Goal: Task Accomplishment & Management: Manage account settings

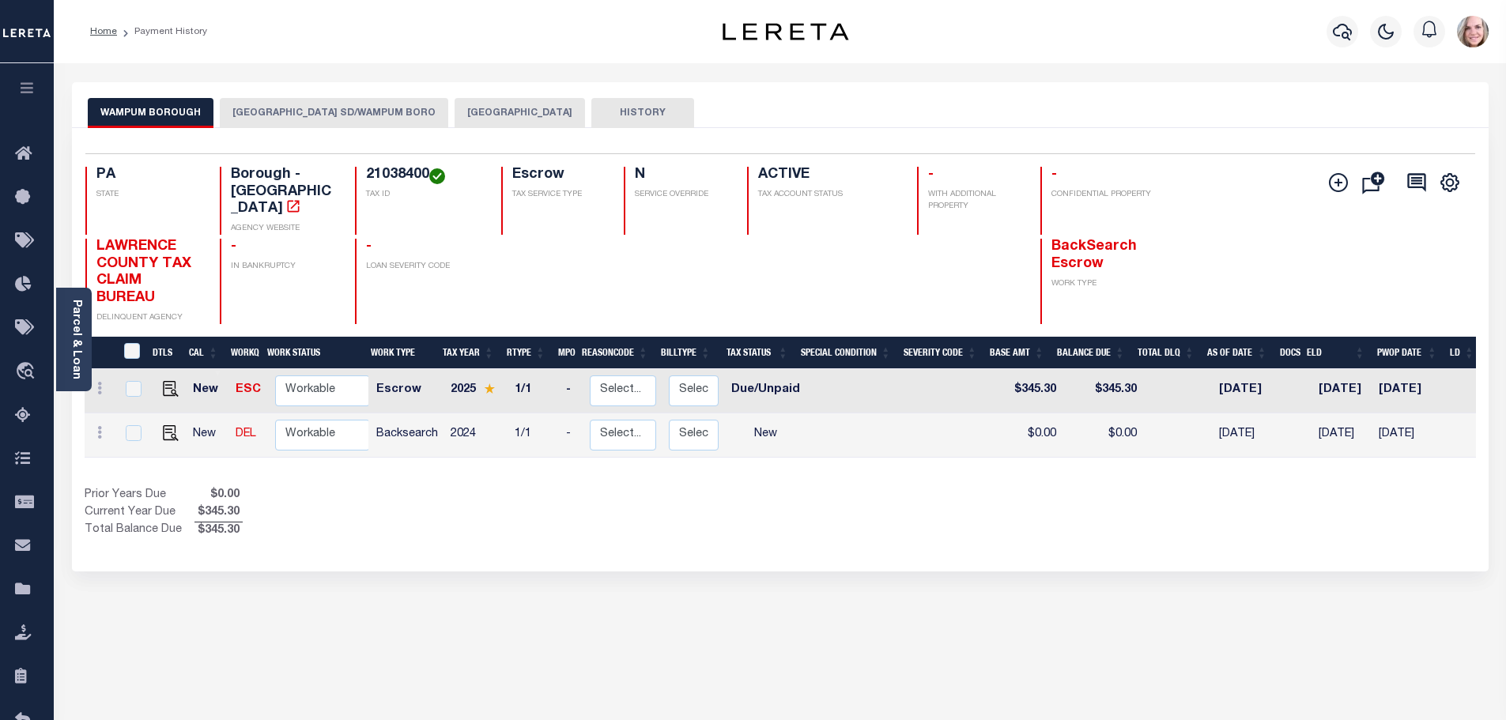
drag, startPoint x: 361, startPoint y: 665, endPoint x: 326, endPoint y: 615, distance: 61.2
click at [361, 665] on div "WAMPUM BOROUGH ELLWOOD CITY SD/WAMPUM BORO LAWRENCE COUNTY HISTORY 2 1" at bounding box center [780, 536] width 1440 height 908
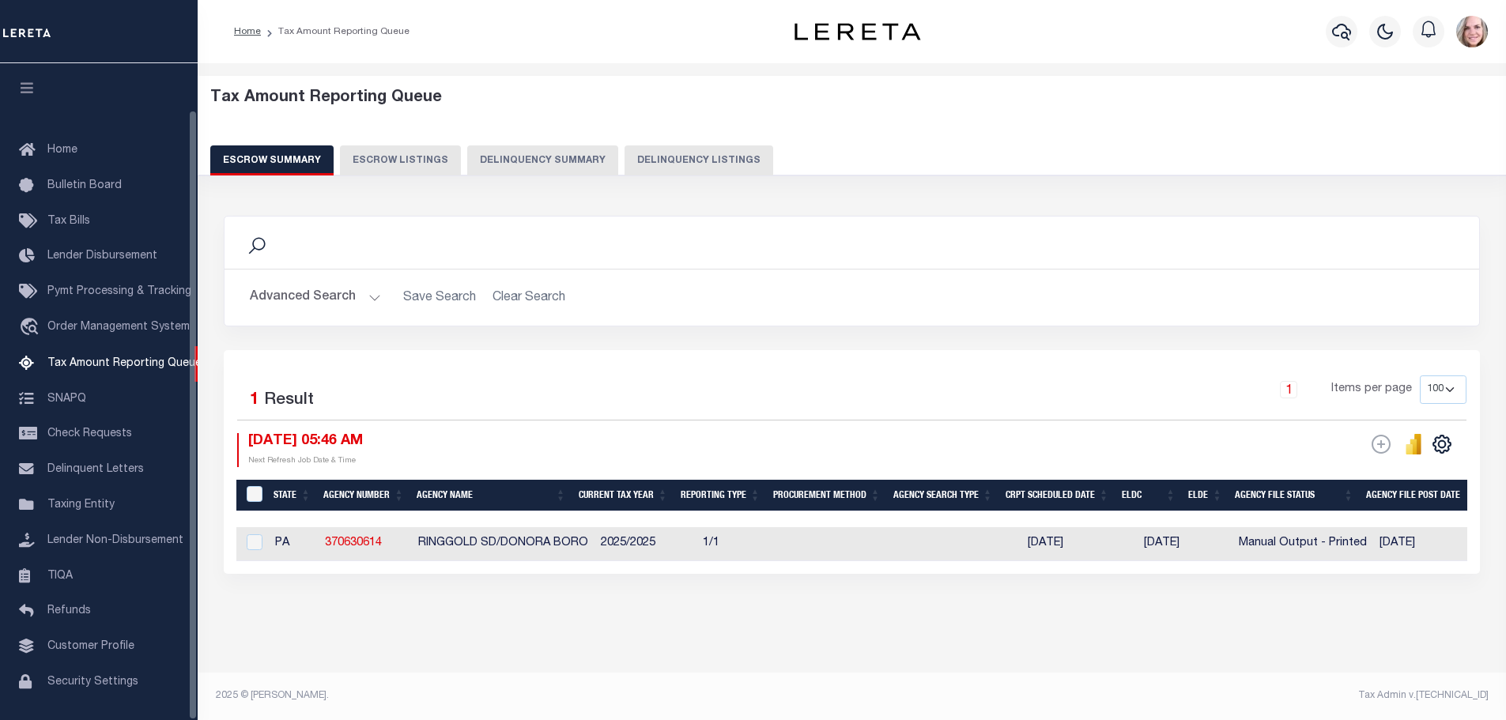
select select
select select "100"
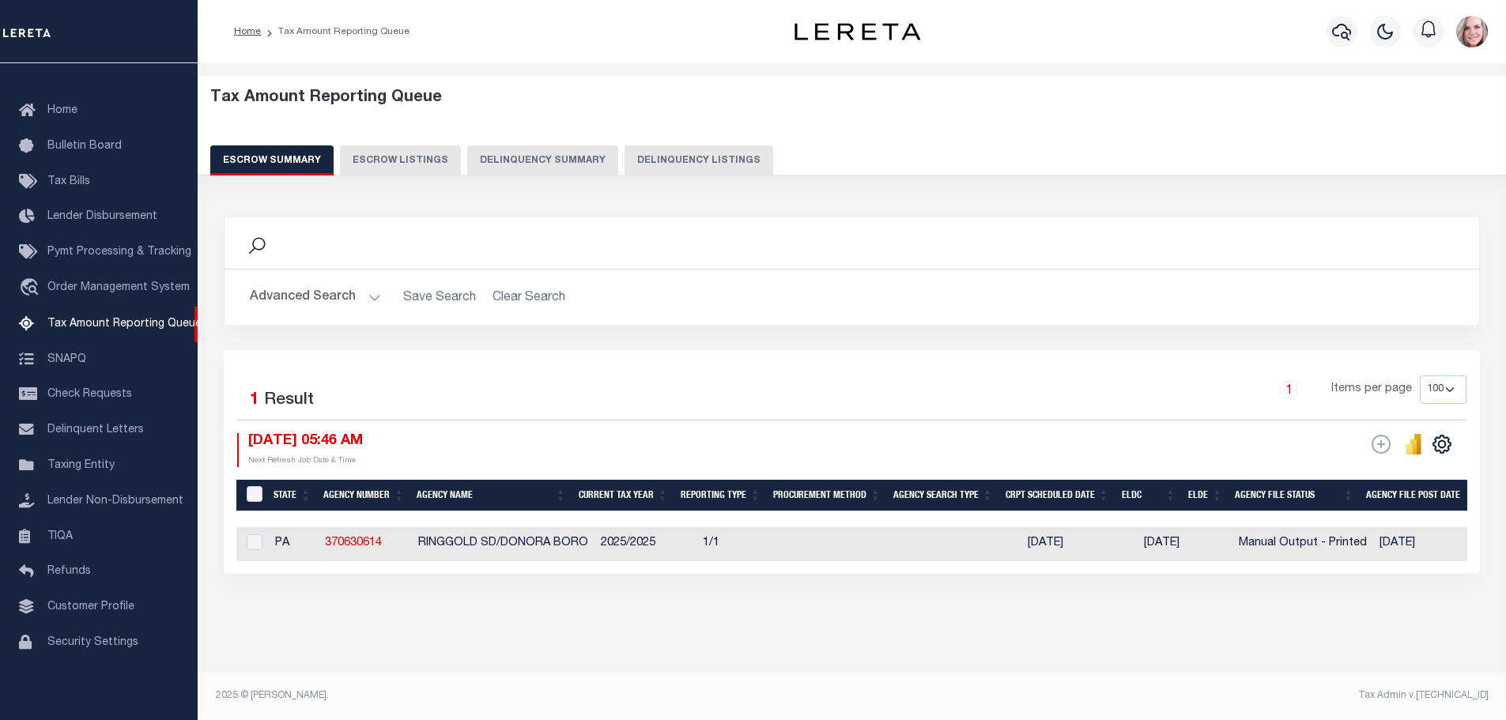
drag, startPoint x: 350, startPoint y: 304, endPoint x: 339, endPoint y: 304, distance: 11.1
click at [339, 304] on button "Advanced Search" at bounding box center [315, 297] width 131 height 31
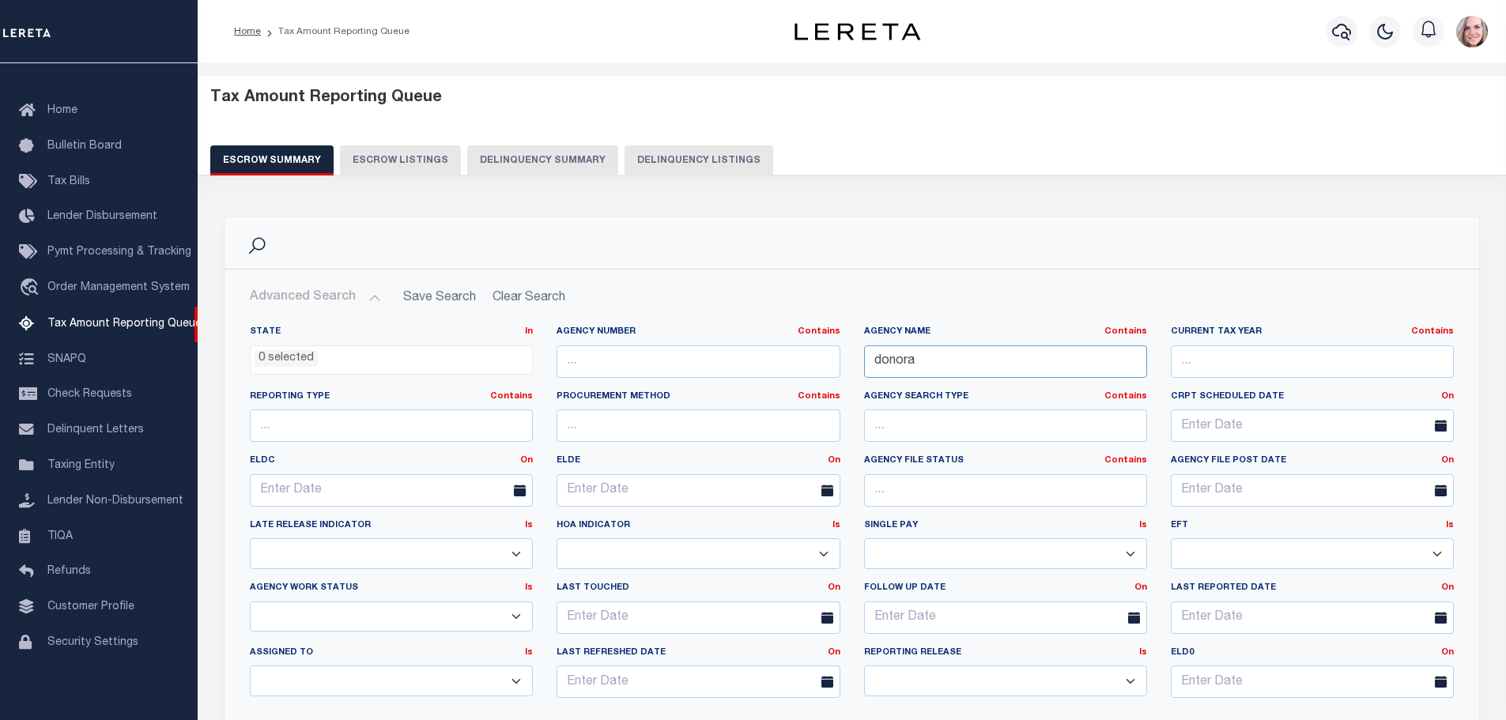
click at [960, 373] on input "donora" at bounding box center [1005, 361] width 283 height 32
click at [956, 373] on input "donora" at bounding box center [1005, 361] width 283 height 32
click at [1000, 364] on input "donorajohnstown sd" at bounding box center [1005, 361] width 283 height 32
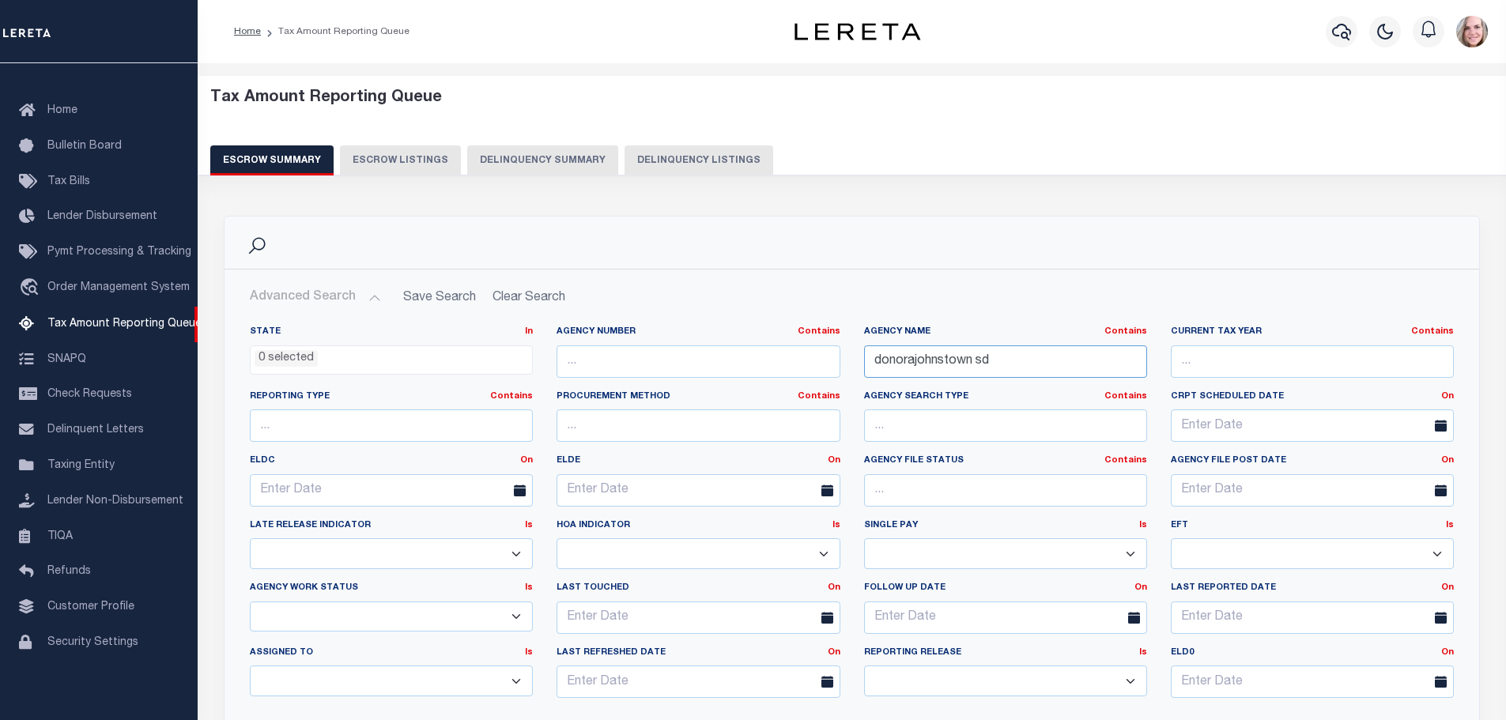
click at [999, 364] on input "donorajohnstown sd" at bounding box center [1005, 361] width 283 height 32
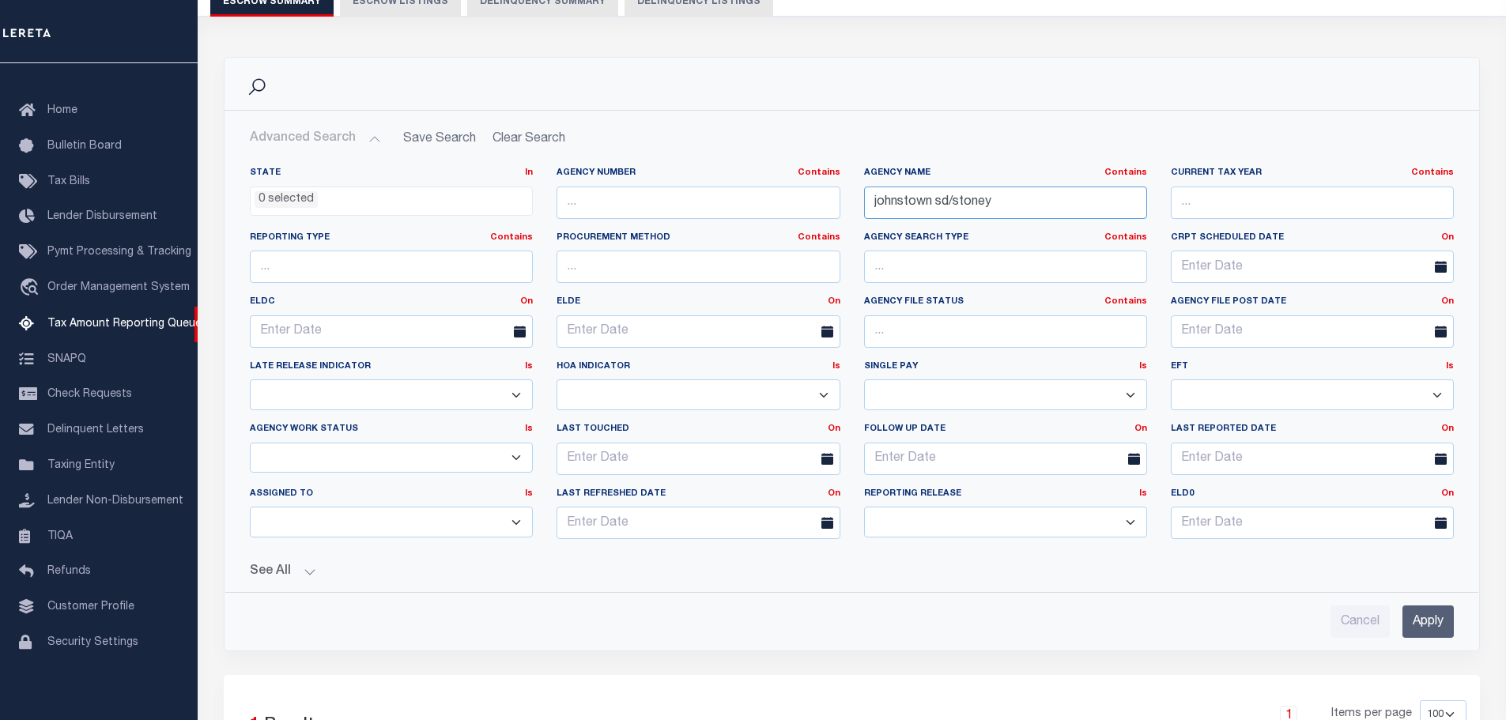
scroll to position [395, 0]
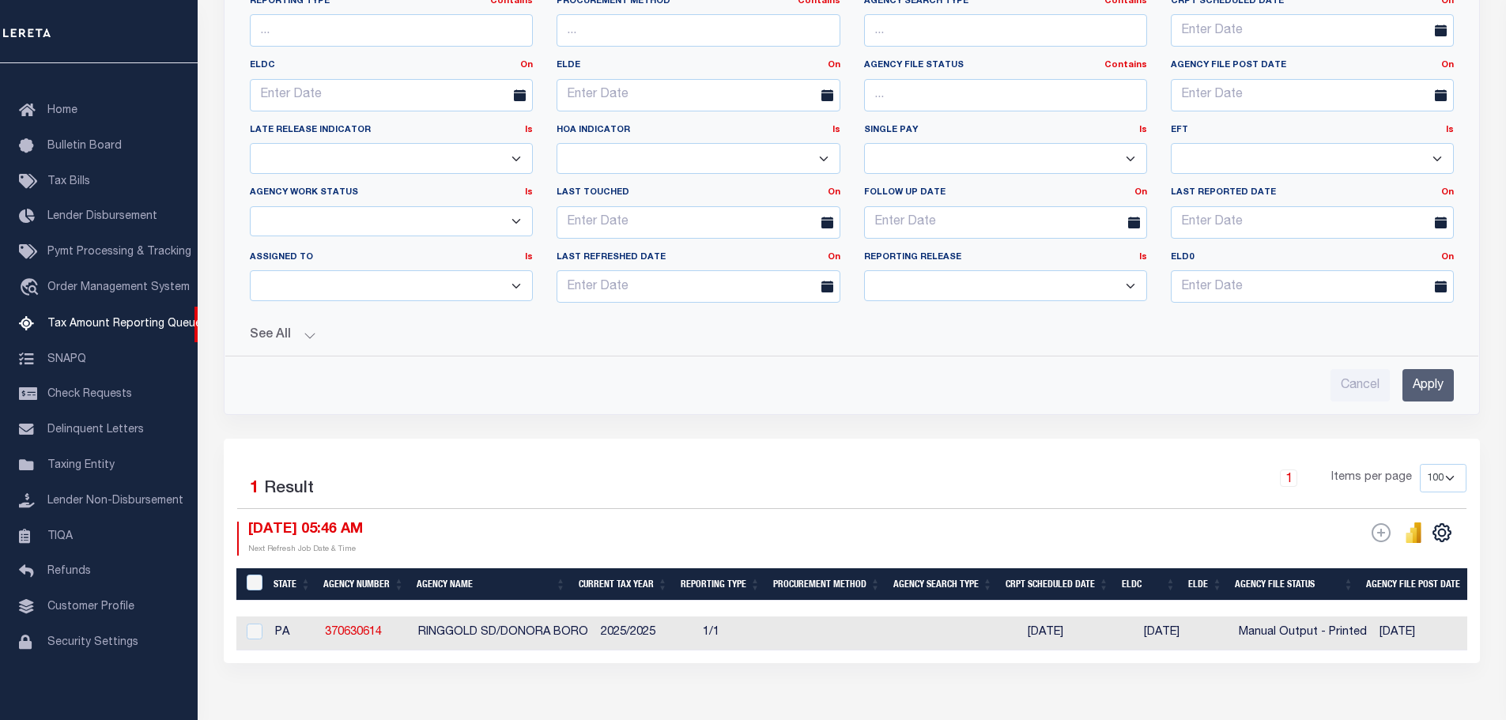
type input "johnstown sd/stoney"
click at [1436, 388] on input "Apply" at bounding box center [1427, 385] width 51 height 32
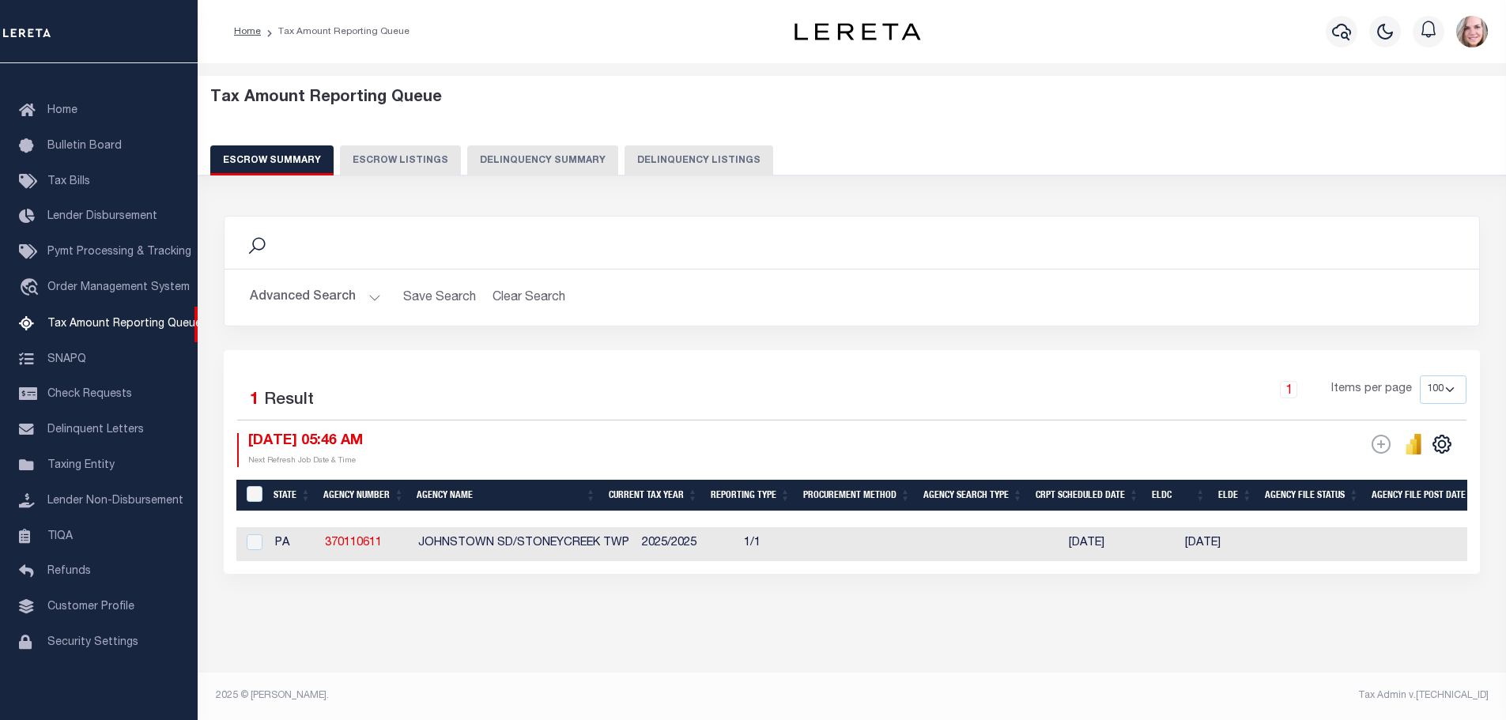
scroll to position [0, 843]
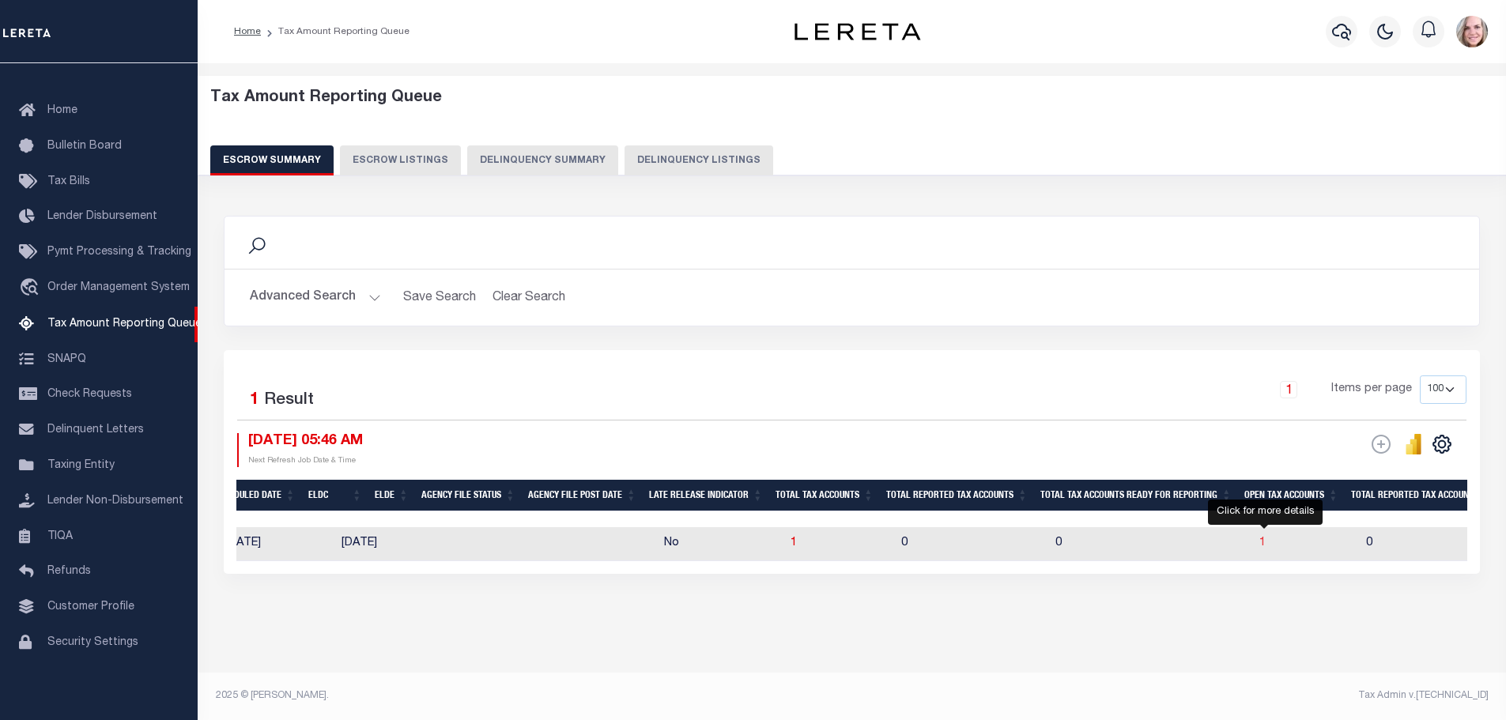
click at [1264, 537] on span "1" at bounding box center [1262, 542] width 6 height 11
select select "100"
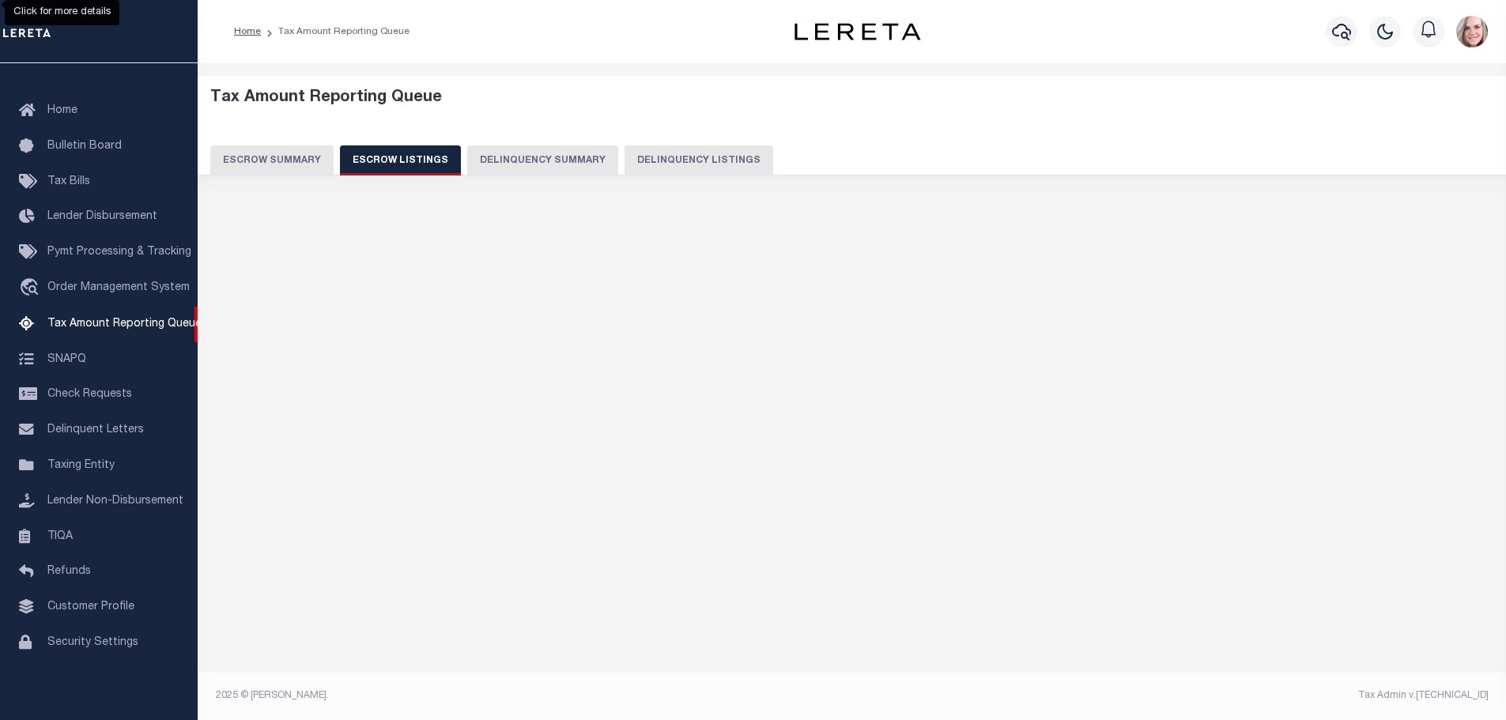
select select "100"
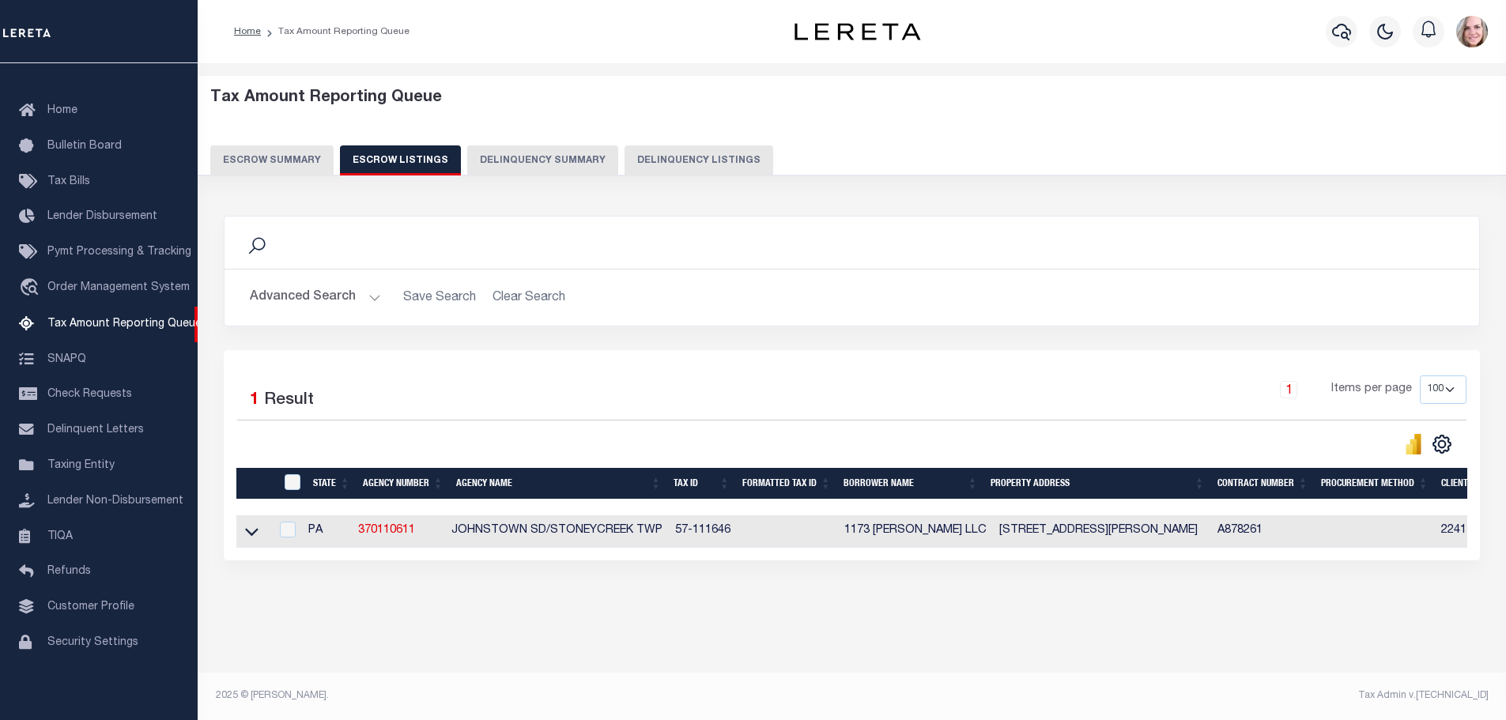
scroll to position [0, 0]
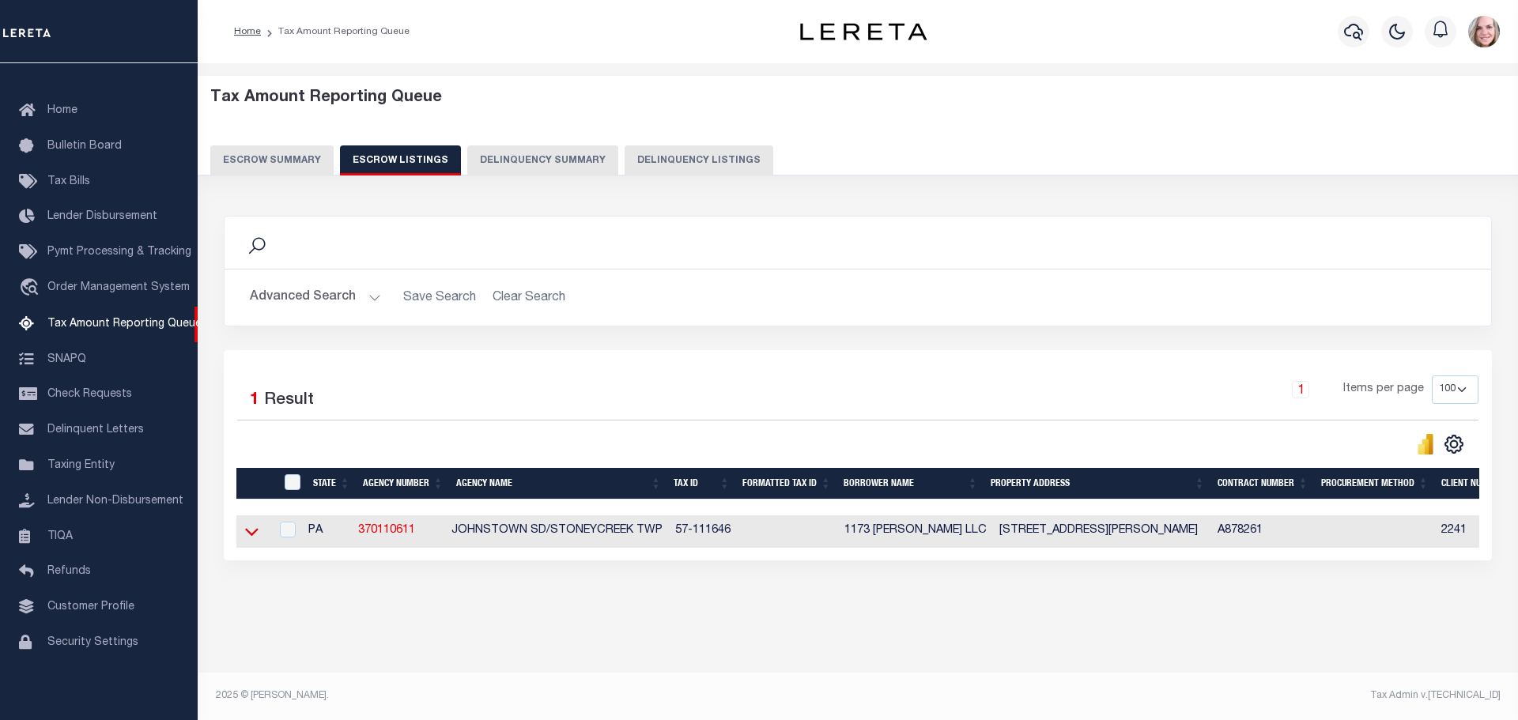
click at [247, 538] on icon at bounding box center [251, 531] width 13 height 17
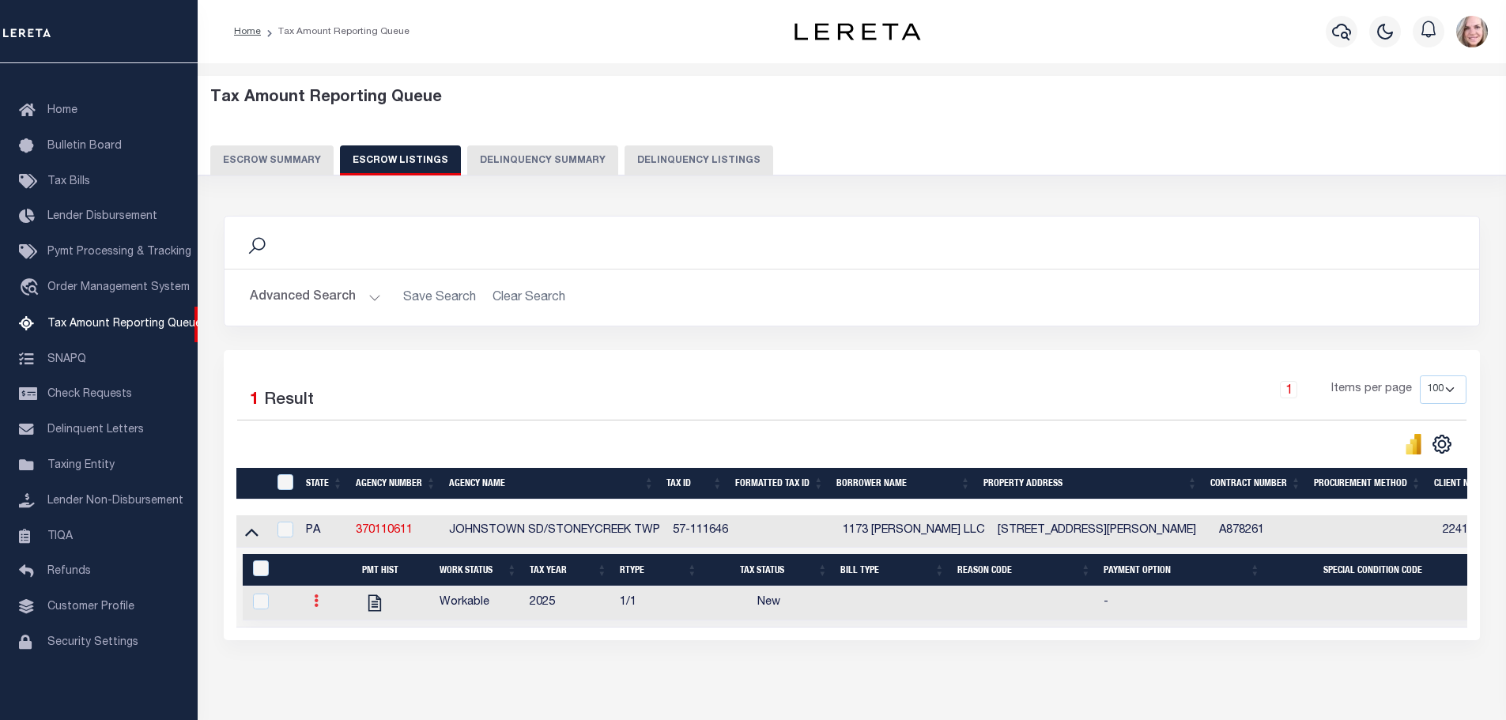
click at [317, 607] on icon at bounding box center [316, 600] width 5 height 13
click at [330, 662] on img at bounding box center [335, 653] width 16 height 17
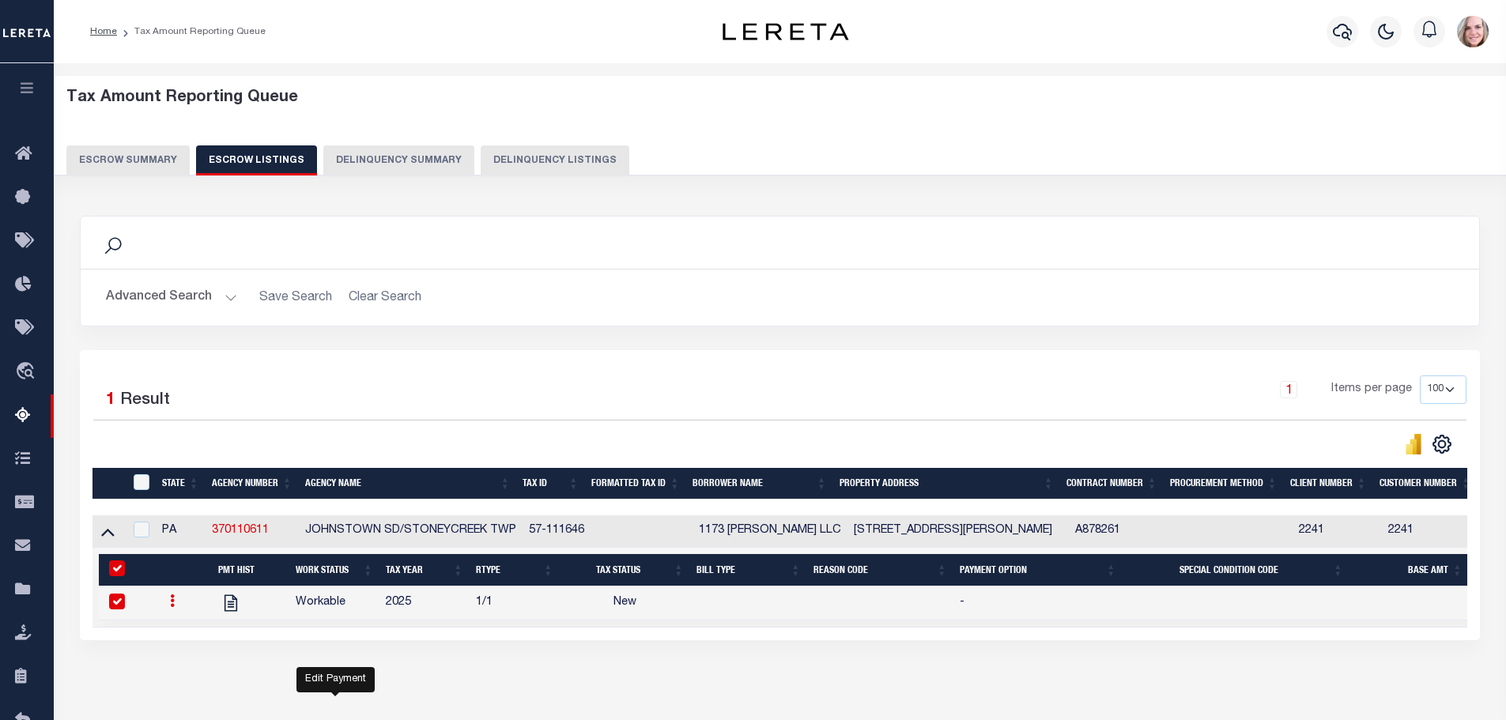
checkbox input "true"
select select "NW2"
select select
type input "09/03/2025"
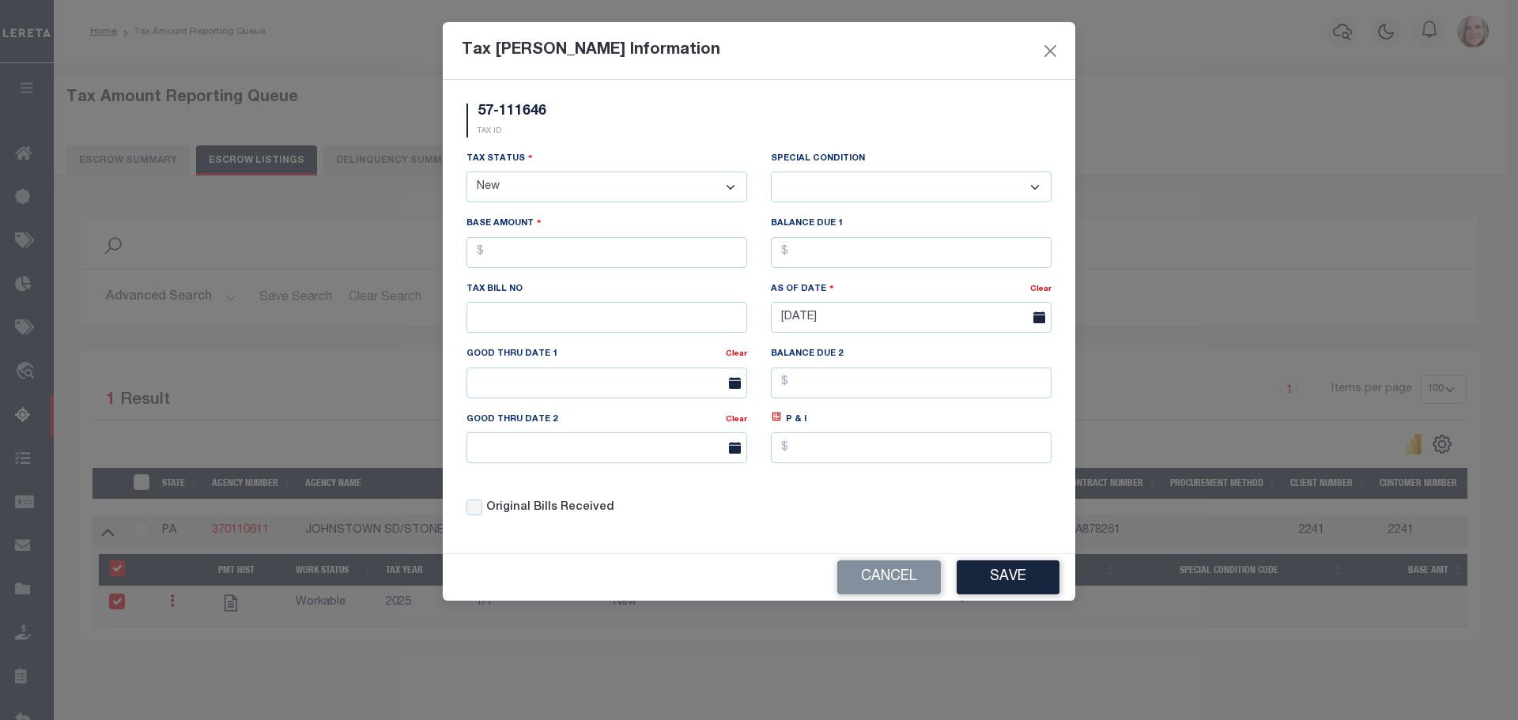
click at [519, 186] on select "- Select Status - Open Due/Unpaid Paid Incomplete No Tax Due Internal Refund Pr…" at bounding box center [606, 187] width 281 height 31
select select "DUE"
click at [466, 172] on select "- Select Status - Open Due/Unpaid Paid Incomplete No Tax Due Internal Refund Pr…" at bounding box center [606, 187] width 281 height 31
select select "0"
click at [539, 254] on input "text" at bounding box center [606, 252] width 281 height 31
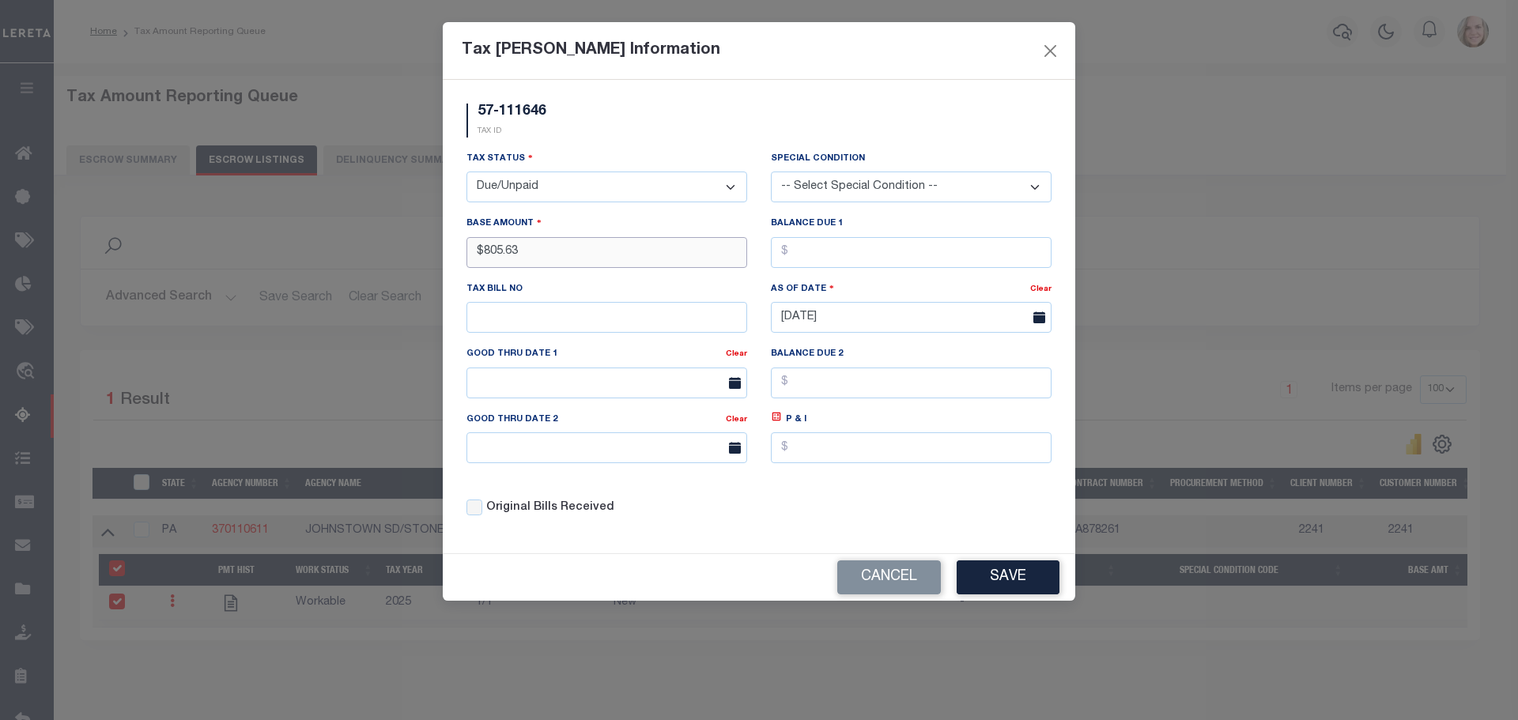
type input "$805.63"
click at [592, 259] on input "$805.63" at bounding box center [606, 252] width 281 height 31
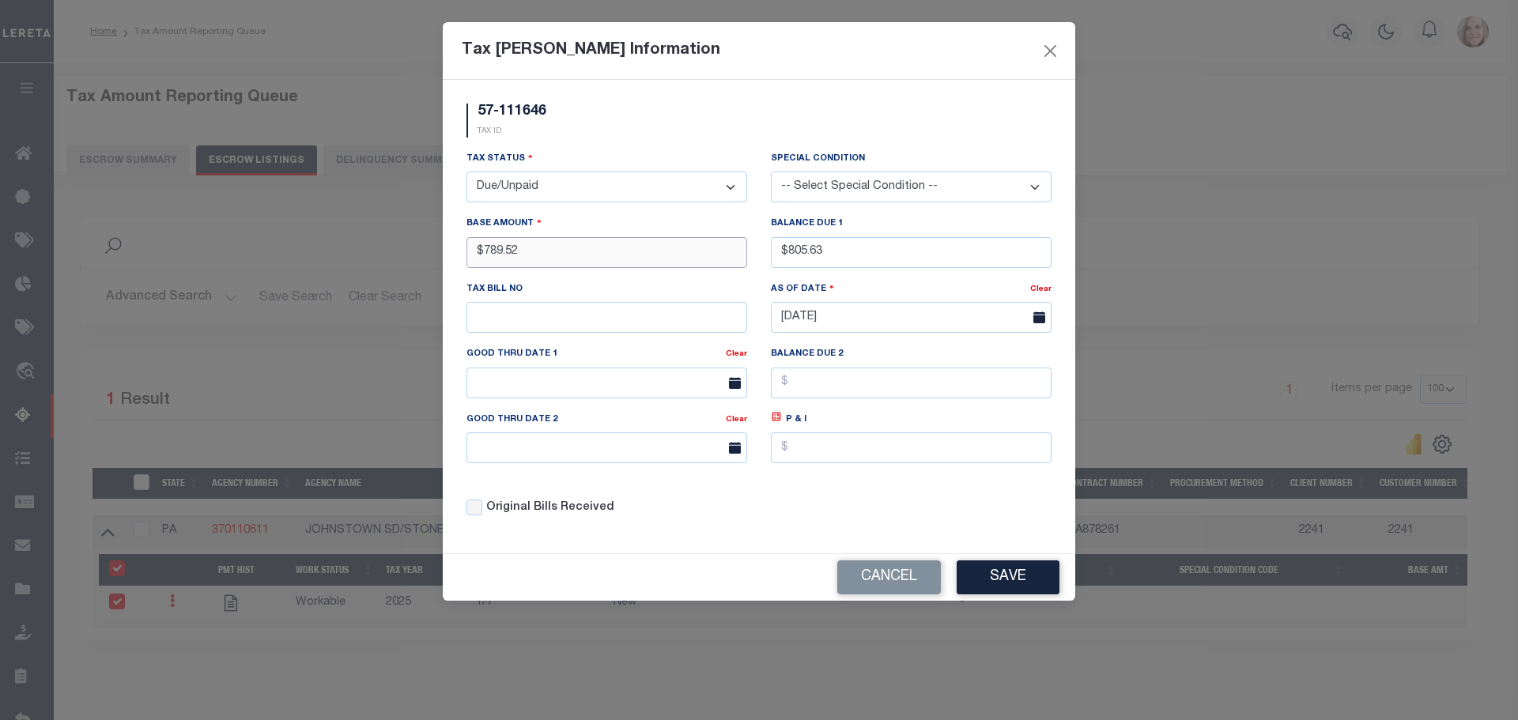
type input "$789.52"
click at [862, 242] on input "$805.63" at bounding box center [911, 252] width 281 height 31
click at [862, 243] on input "$805.63" at bounding box center [911, 252] width 281 height 31
type input "$789.52"
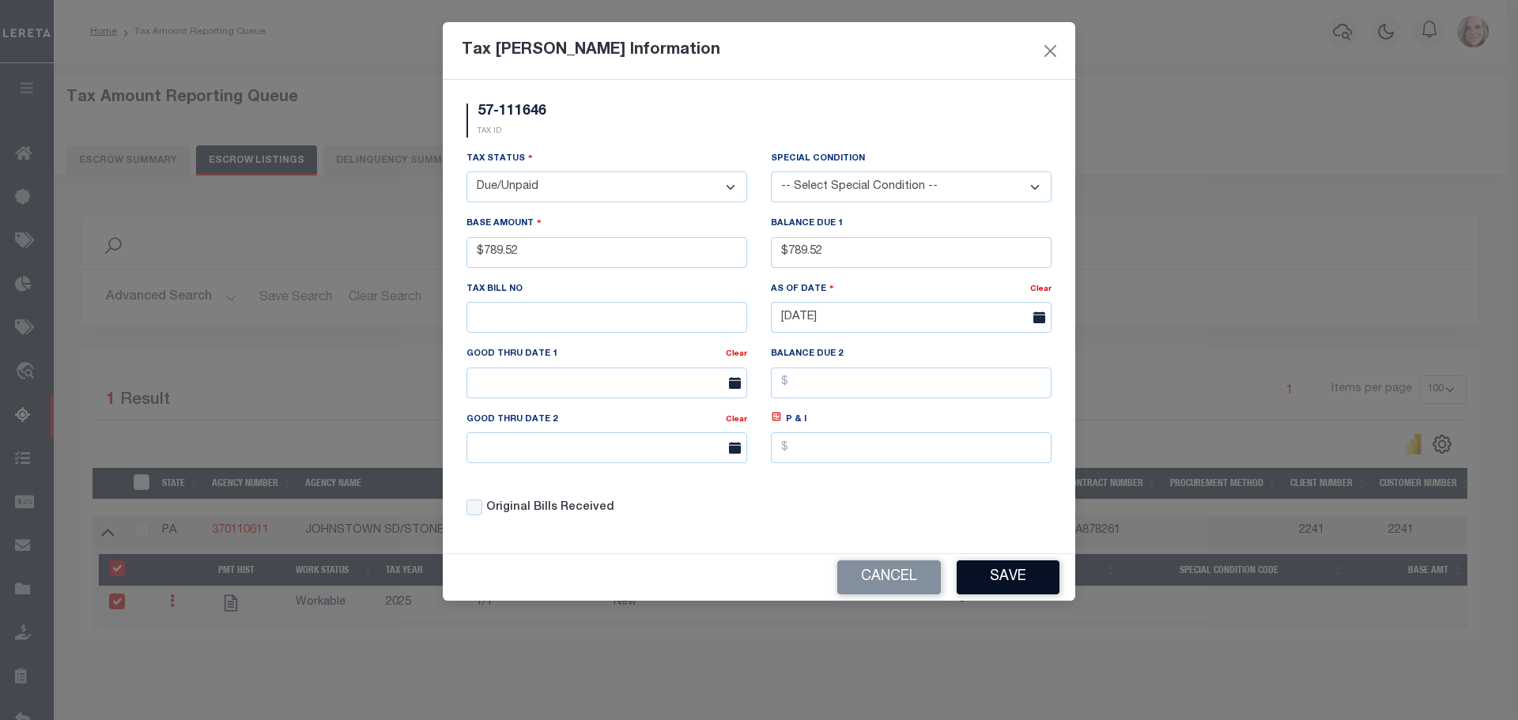
click at [1013, 580] on button "Save" at bounding box center [1007, 577] width 103 height 34
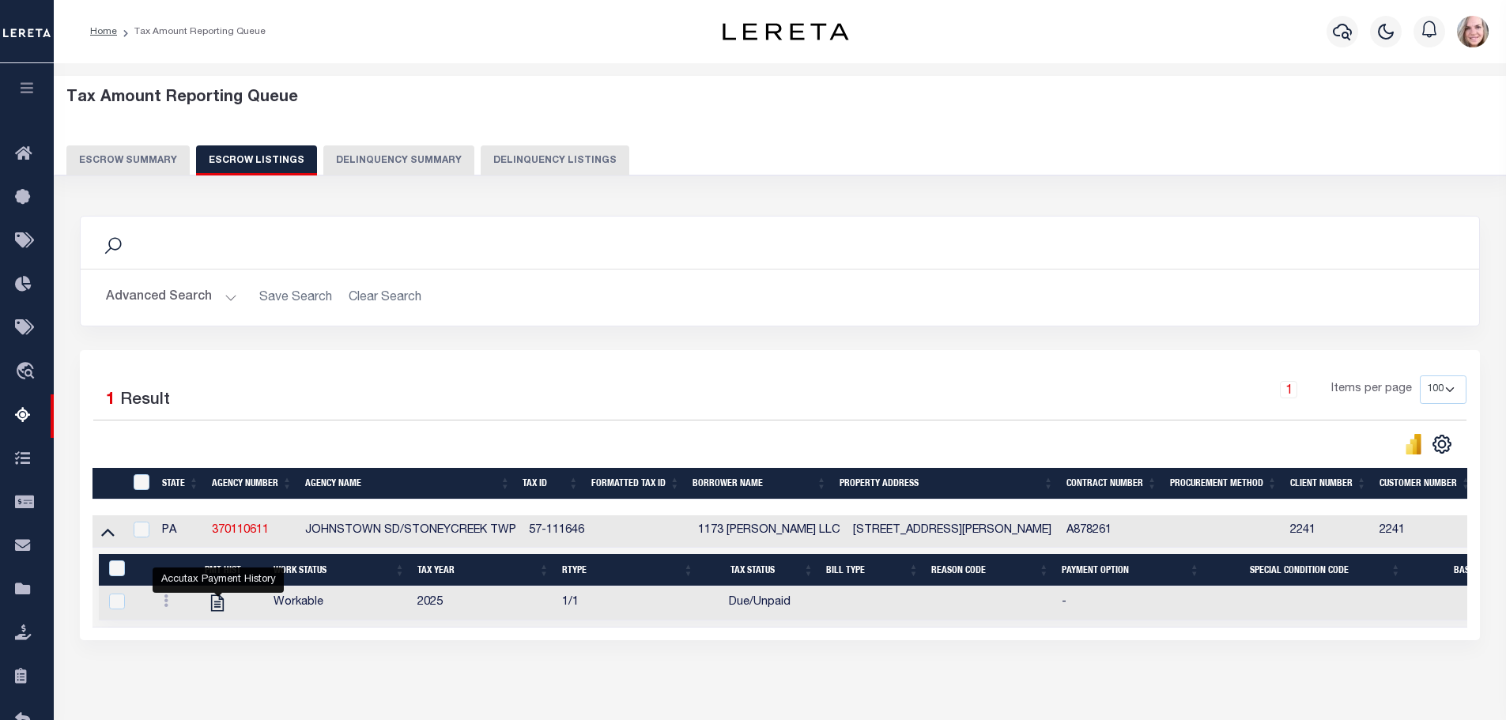
click at [151, 150] on button "Escrow Summary" at bounding box center [127, 160] width 123 height 30
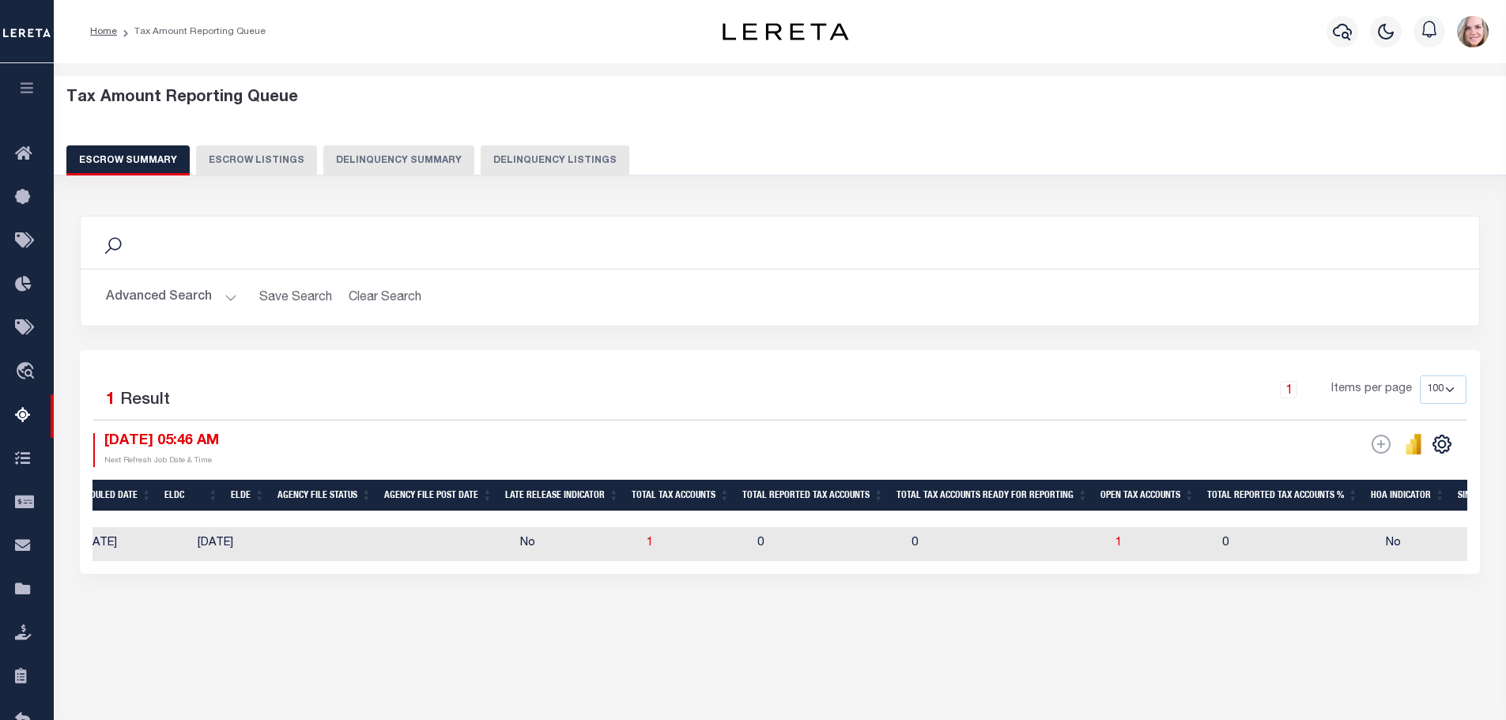
click at [135, 293] on button "Advanced Search" at bounding box center [171, 297] width 131 height 31
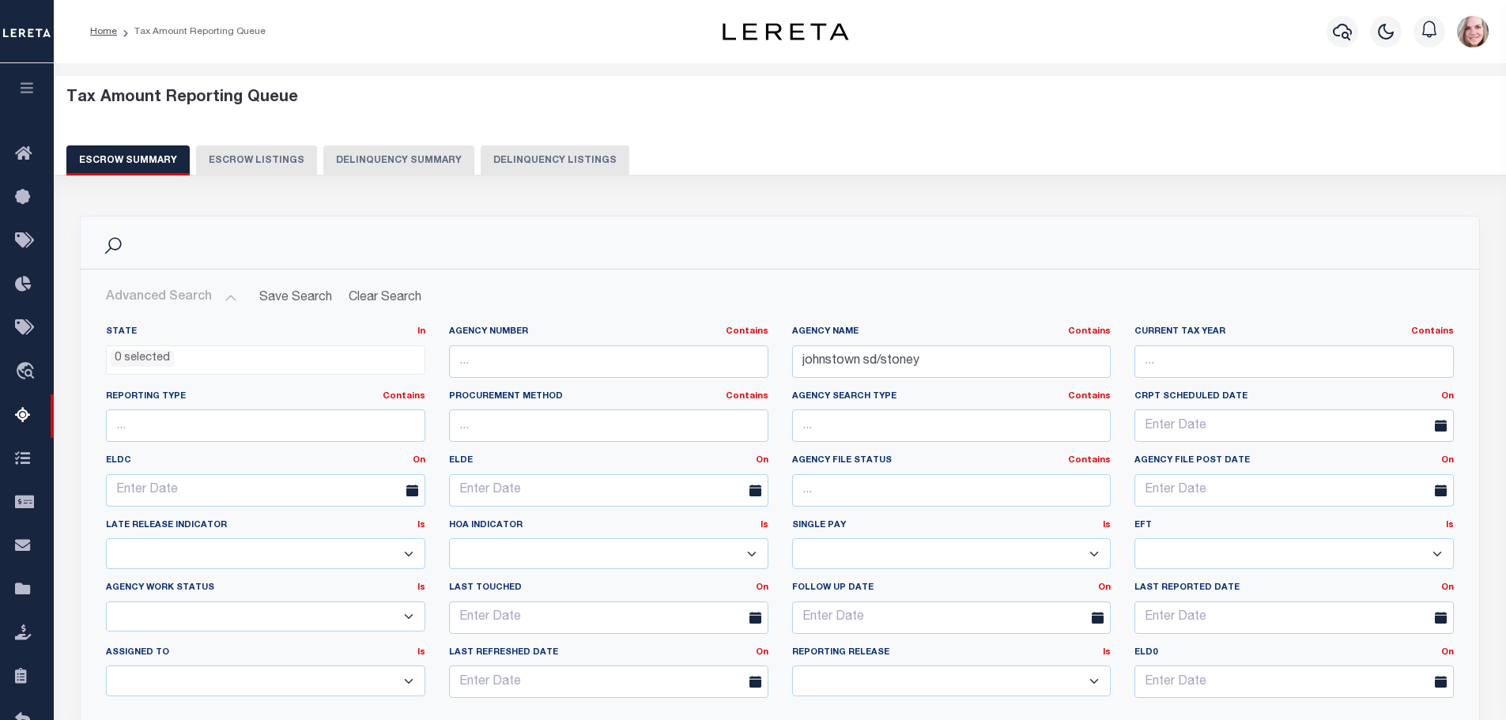
scroll to position [316, 0]
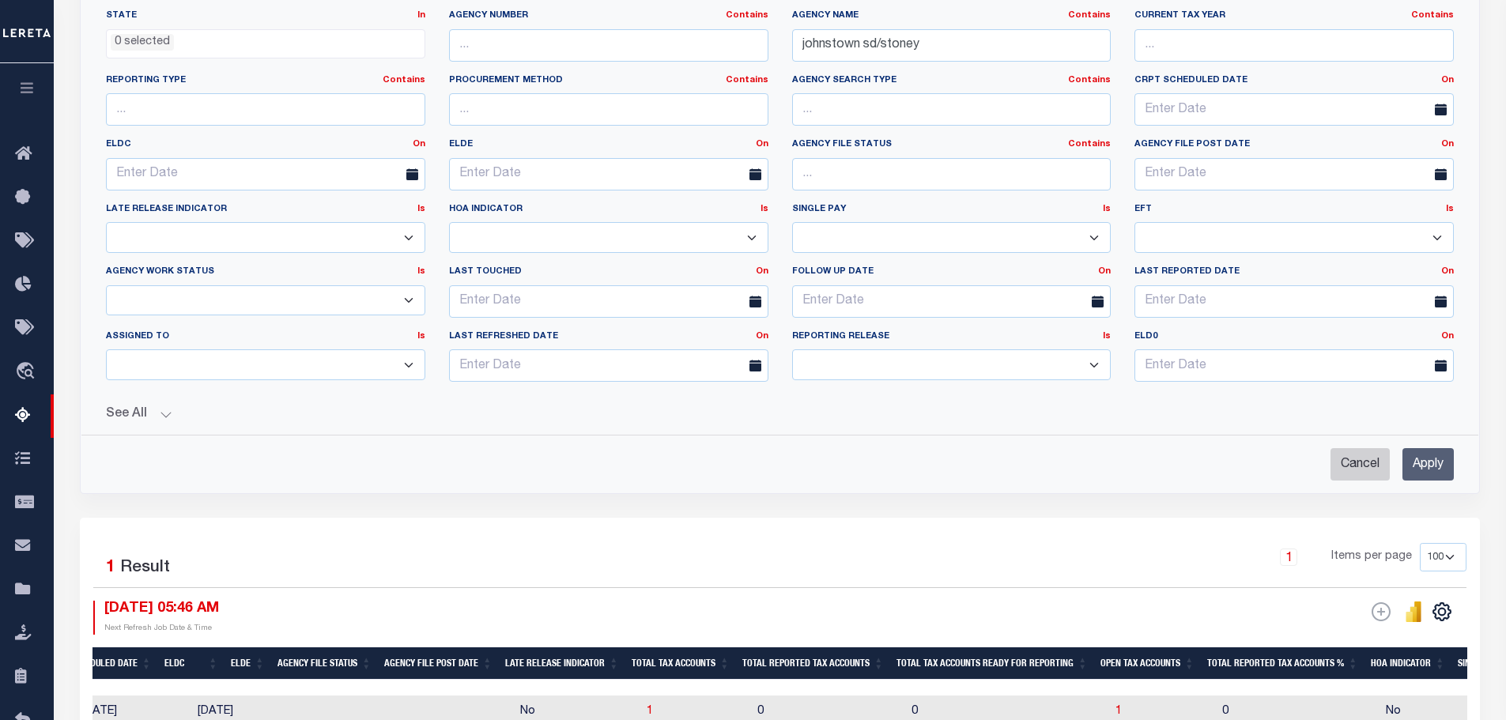
click at [1364, 455] on input "Cancel" at bounding box center [1359, 464] width 59 height 32
checkbox input "true"
select select
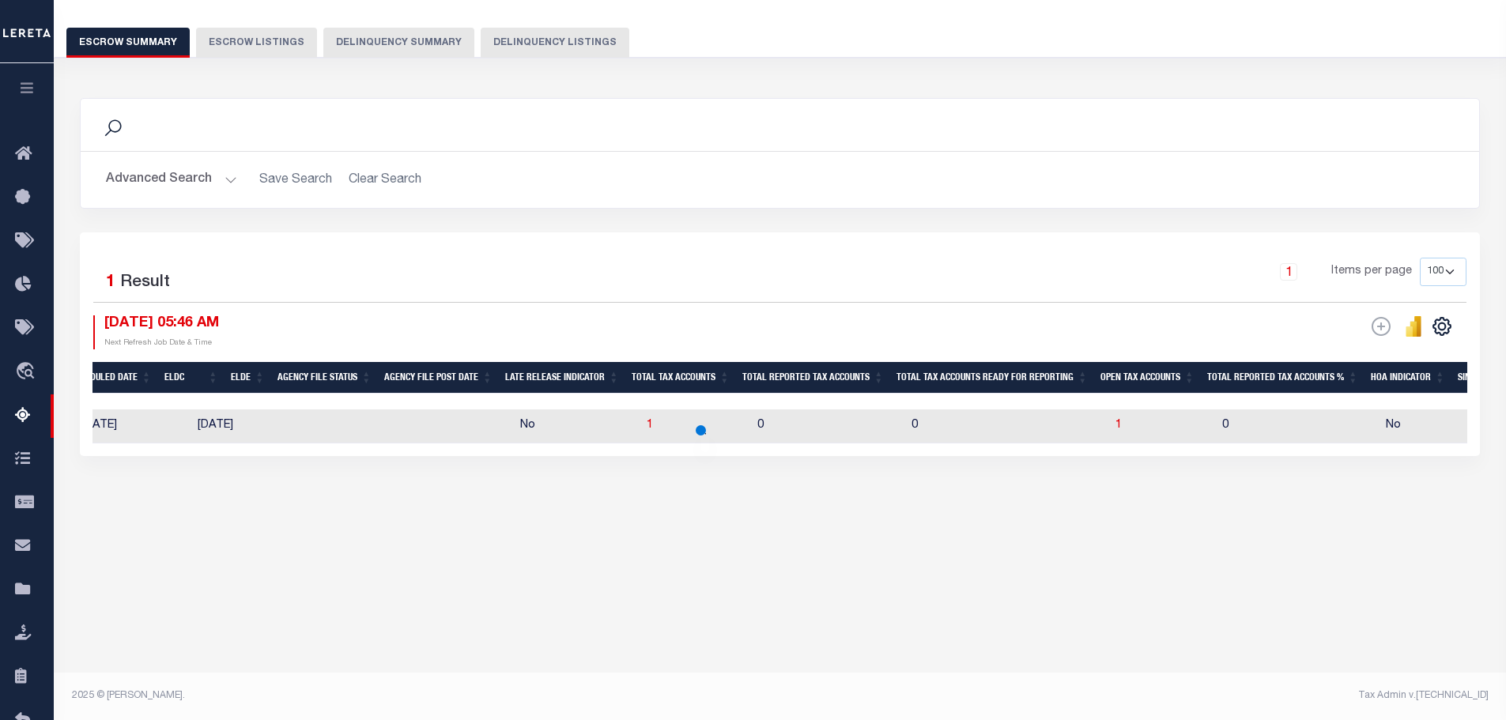
scroll to position [118, 0]
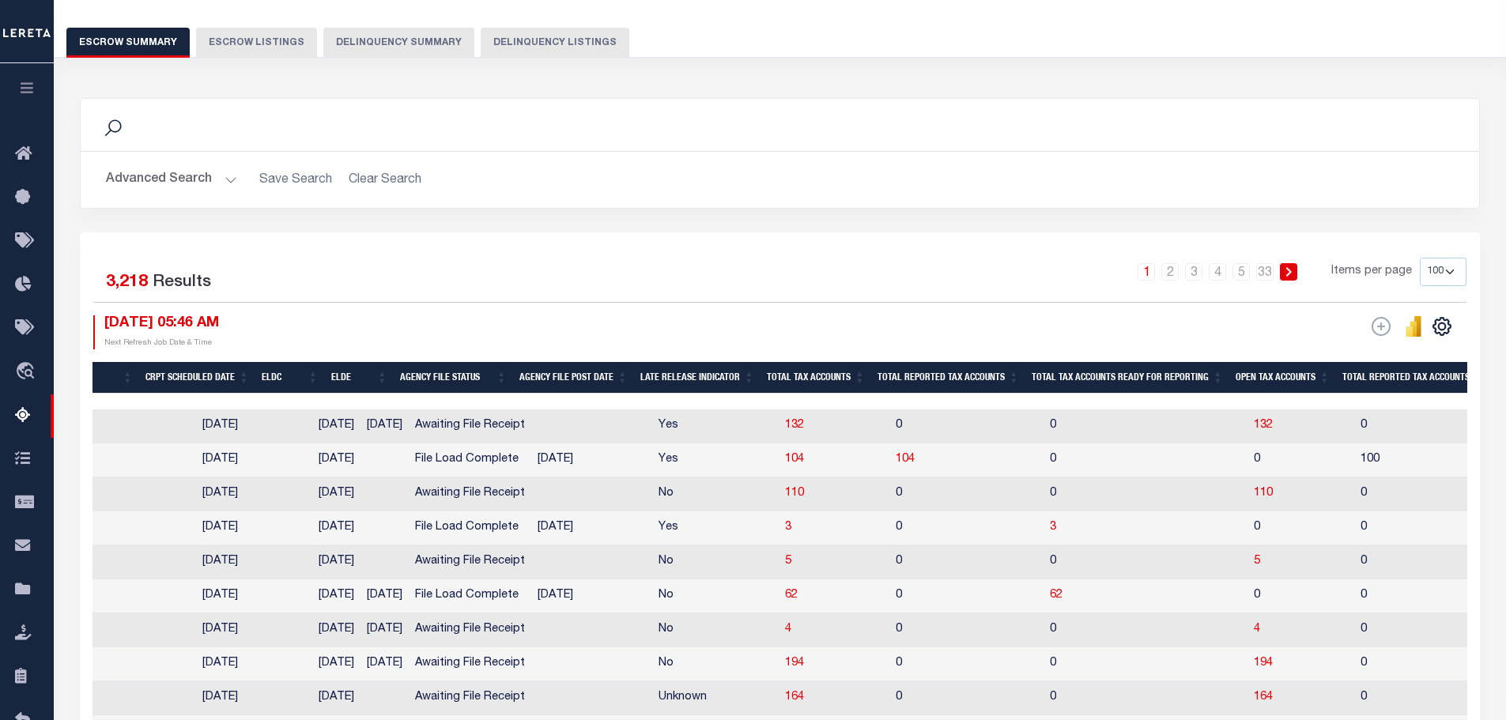
drag, startPoint x: 428, startPoint y: 398, endPoint x: 84, endPoint y: 399, distance: 344.6
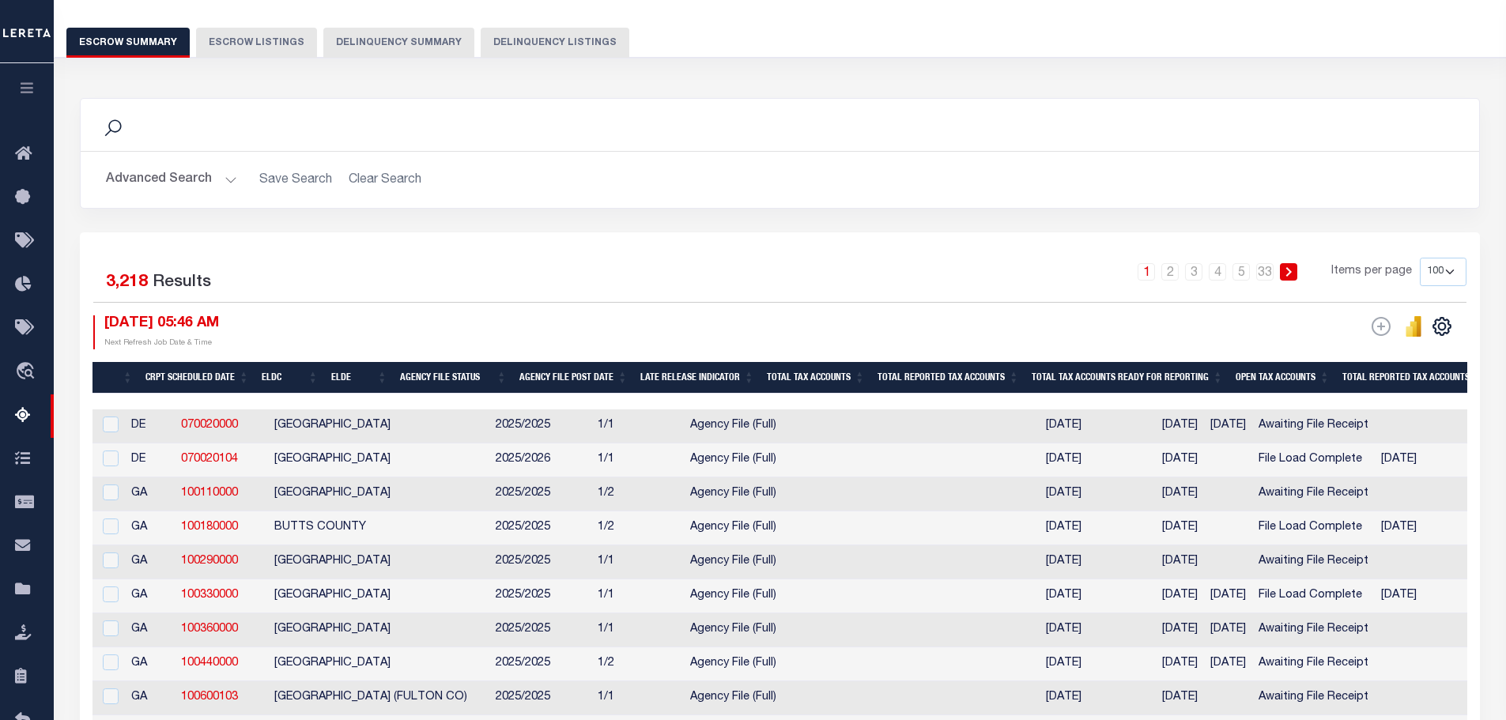
scroll to position [0, 0]
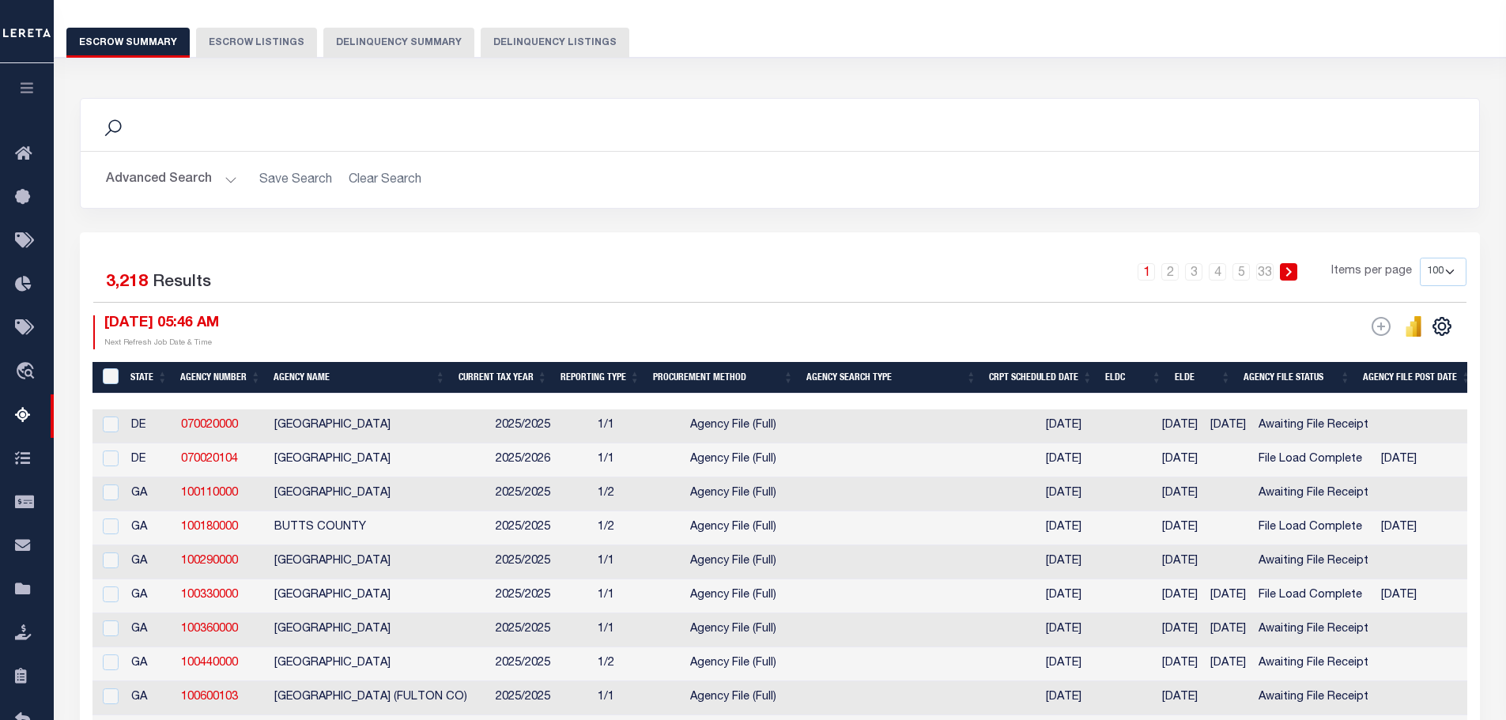
click at [181, 183] on button "Advanced Search" at bounding box center [171, 179] width 131 height 31
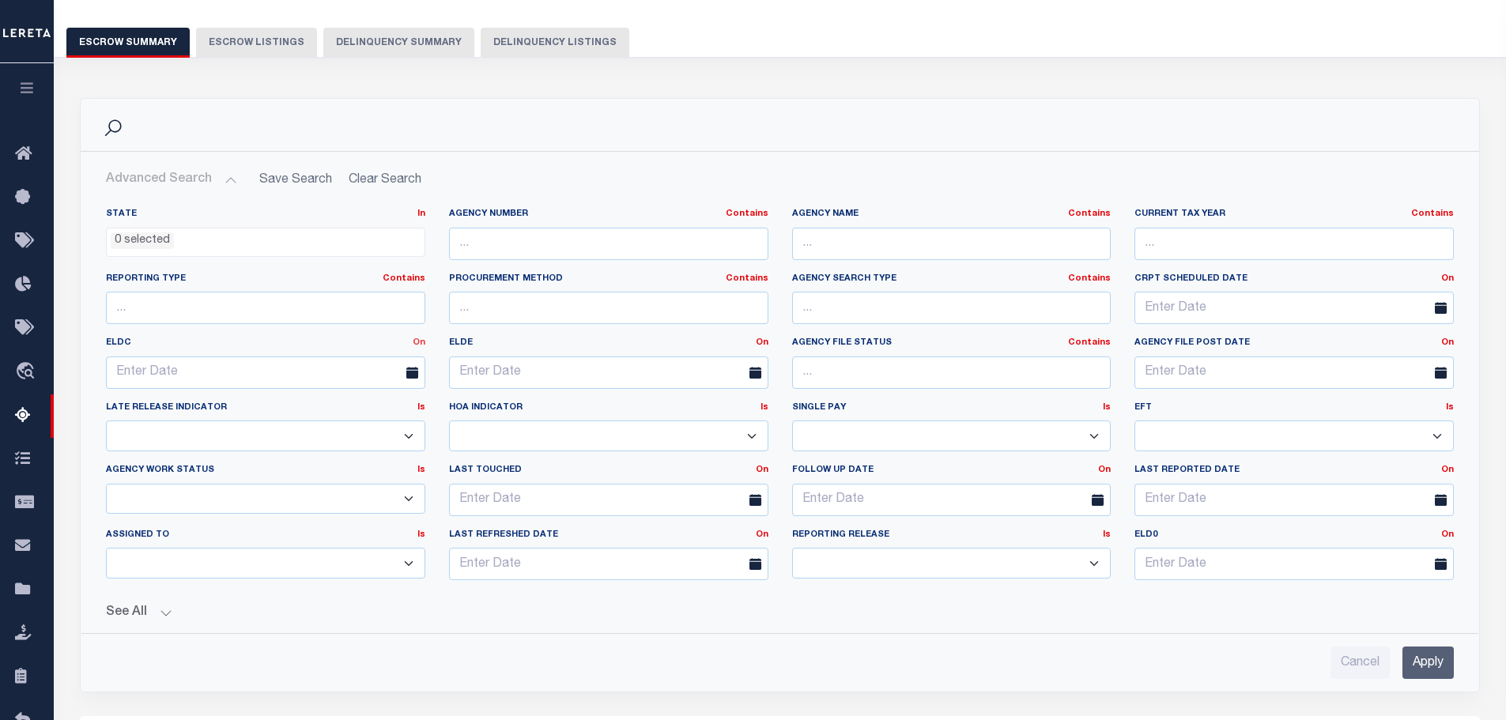
click at [420, 339] on link "On" at bounding box center [419, 342] width 13 height 9
click at [384, 423] on link "Between" at bounding box center [362, 429] width 125 height 23
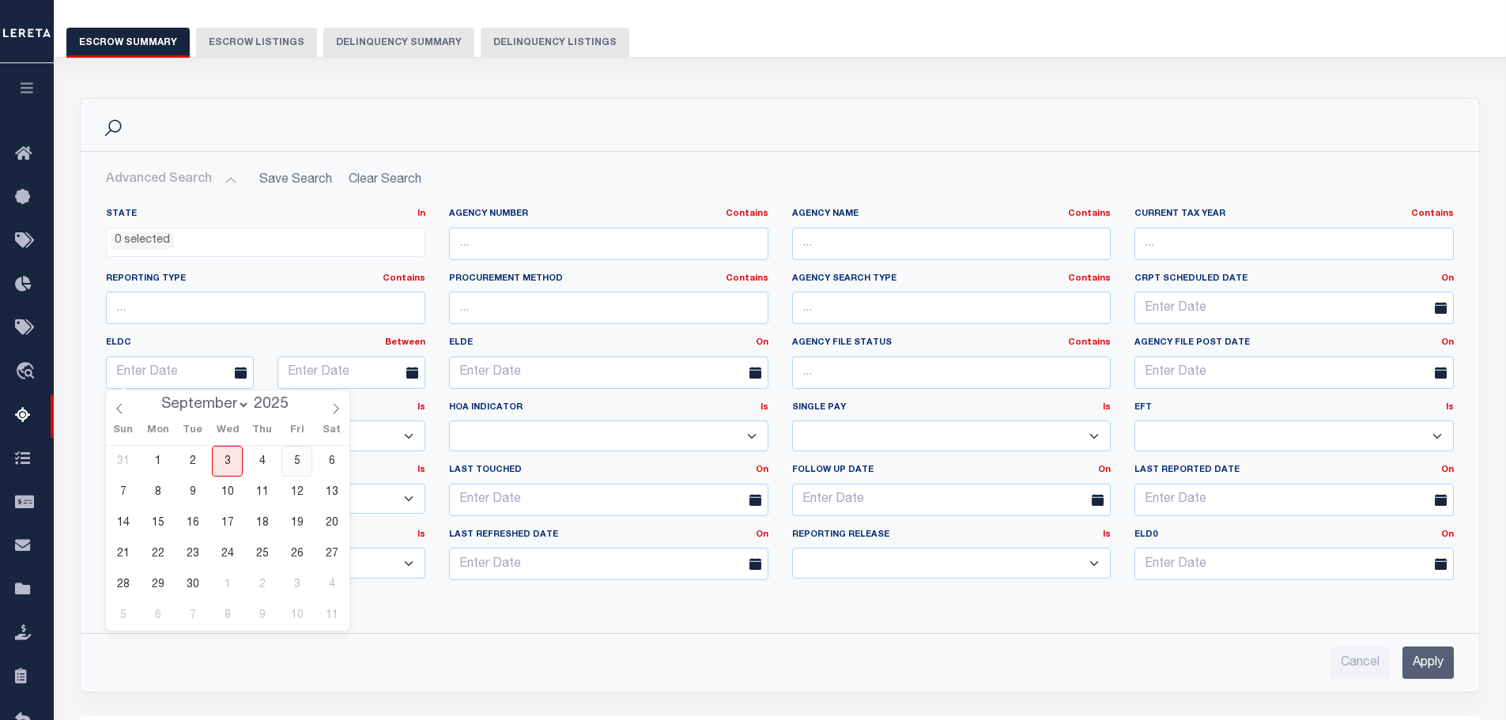
click at [300, 457] on span "5" at bounding box center [296, 461] width 31 height 31
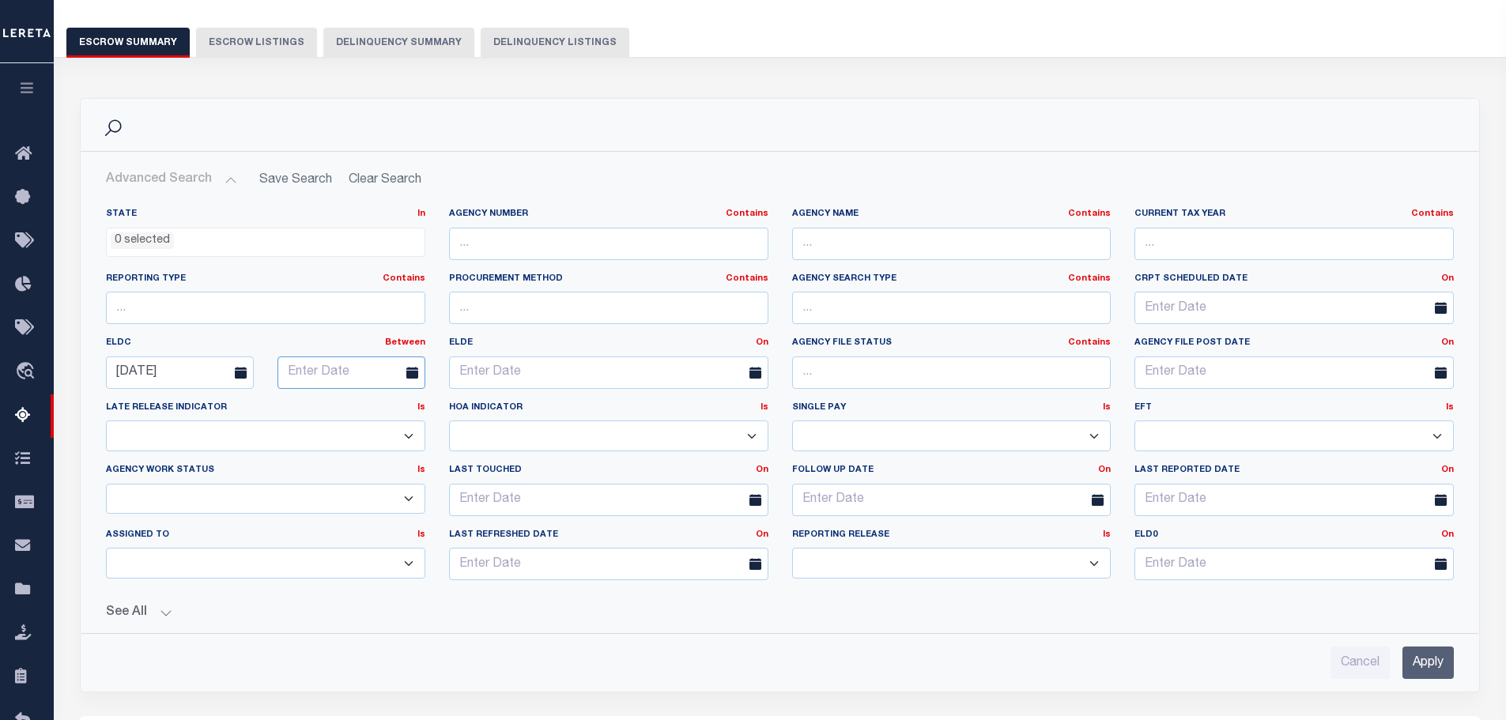
click at [366, 370] on input "text" at bounding box center [351, 372] width 148 height 32
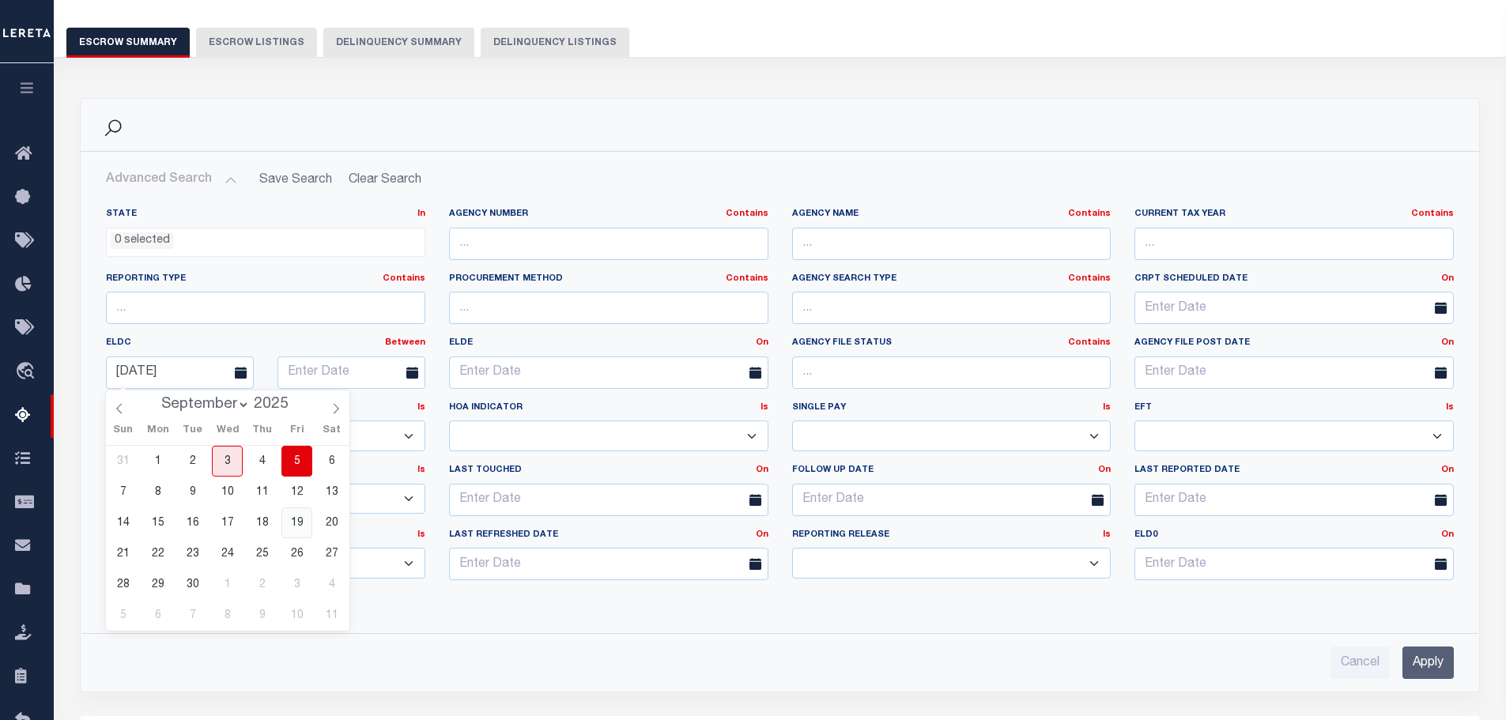
click at [302, 527] on span "19" at bounding box center [296, 522] width 31 height 31
type input "09-19-2025"
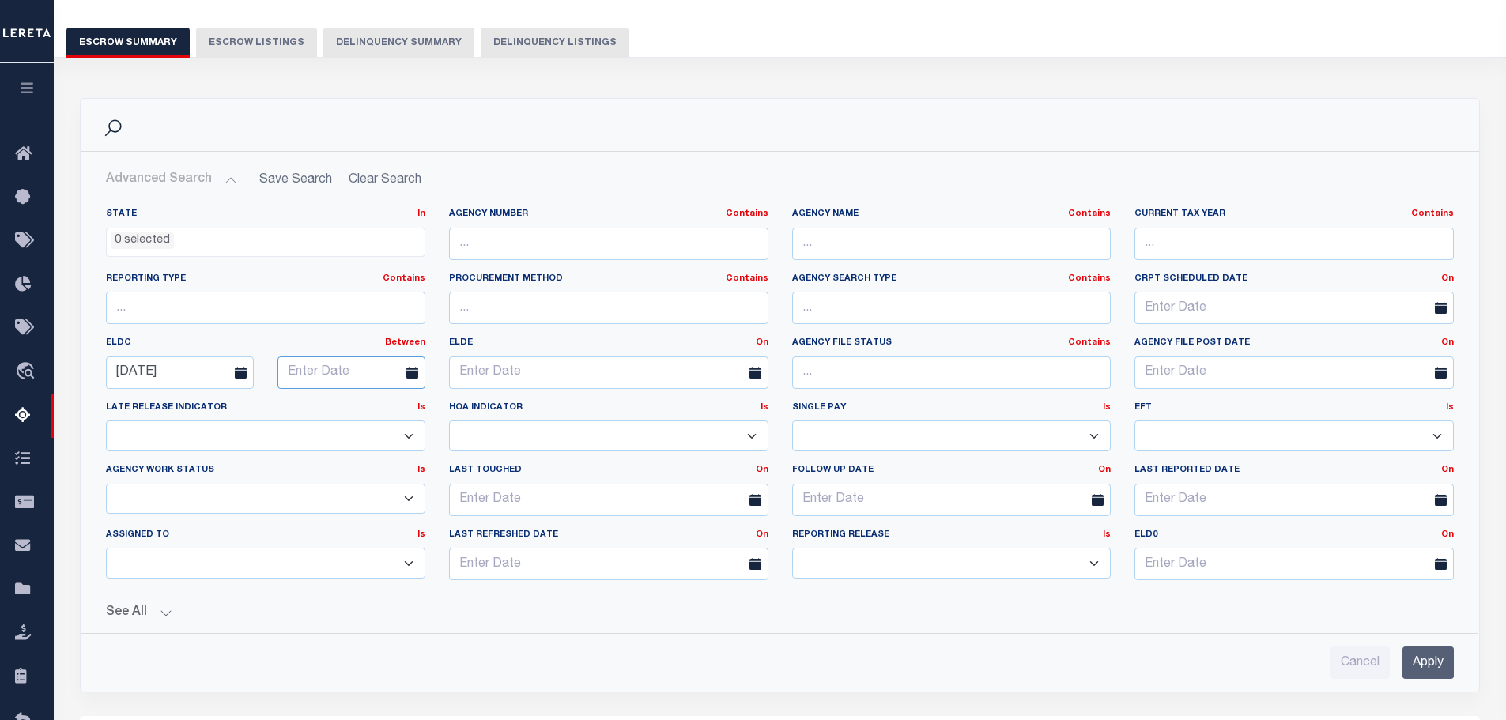
click at [473, 587] on span "3" at bounding box center [468, 584] width 31 height 31
type input "10-03-2025"
click at [1428, 672] on input "Apply" at bounding box center [1427, 663] width 51 height 32
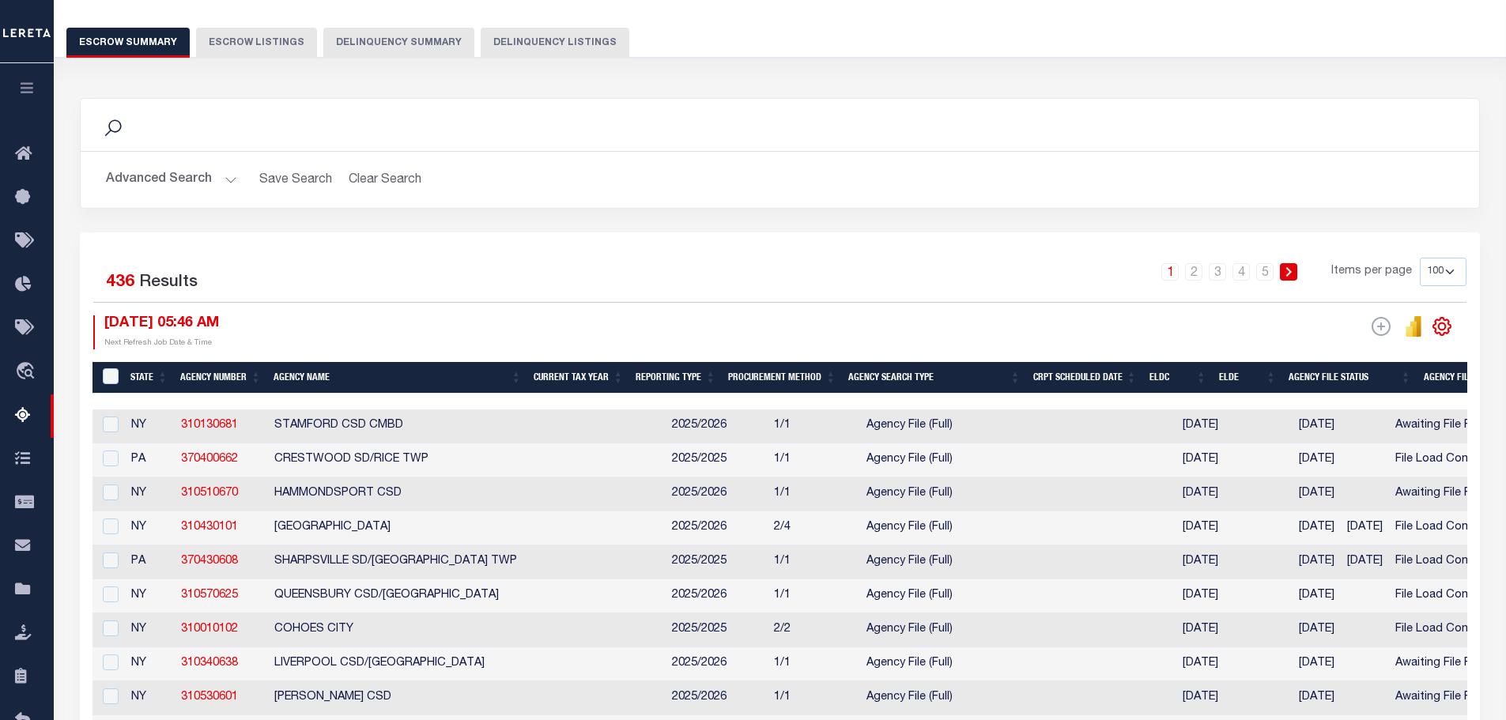
click at [1441, 323] on icon "" at bounding box center [1441, 326] width 21 height 21
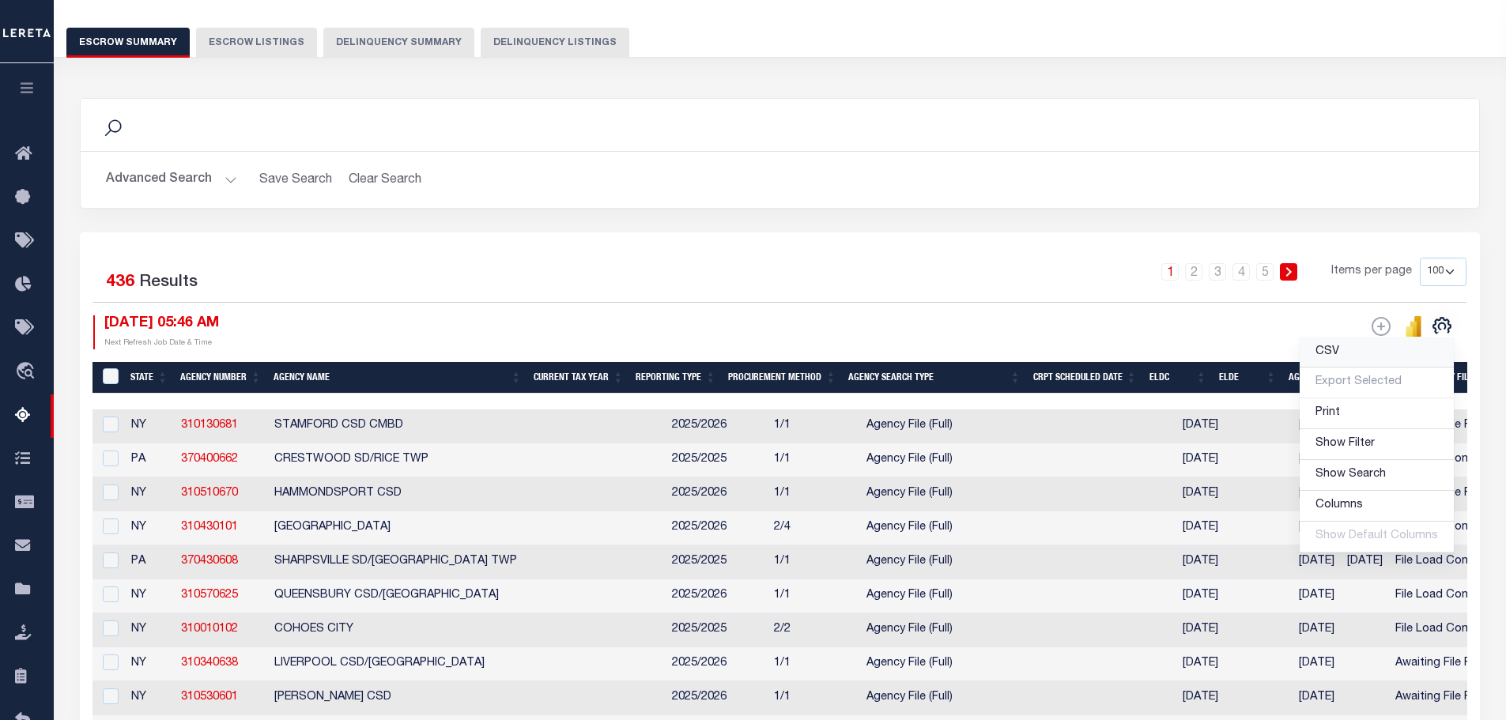
click at [1379, 363] on link "CSV" at bounding box center [1376, 353] width 154 height 31
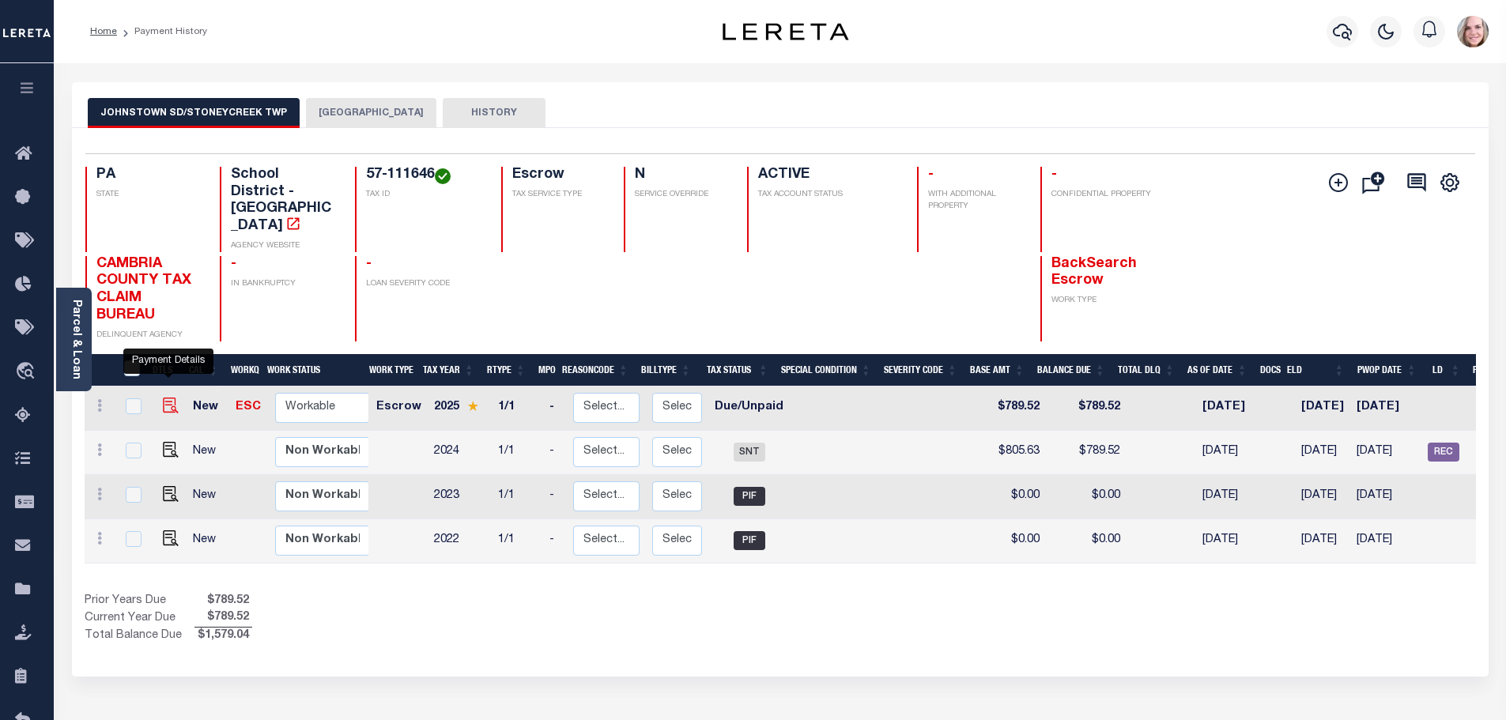
click at [168, 398] on img "" at bounding box center [171, 406] width 16 height 16
checkbox input "true"
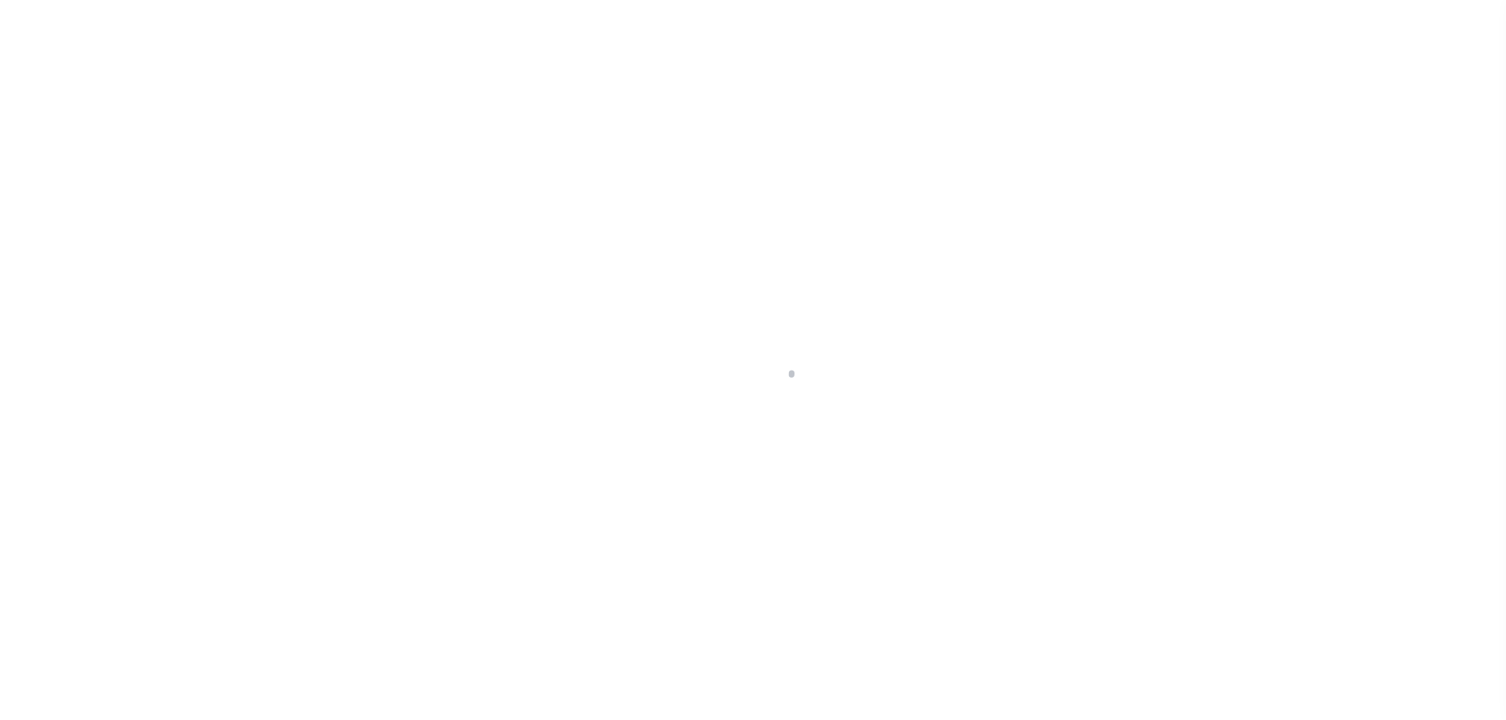
select select "DUE"
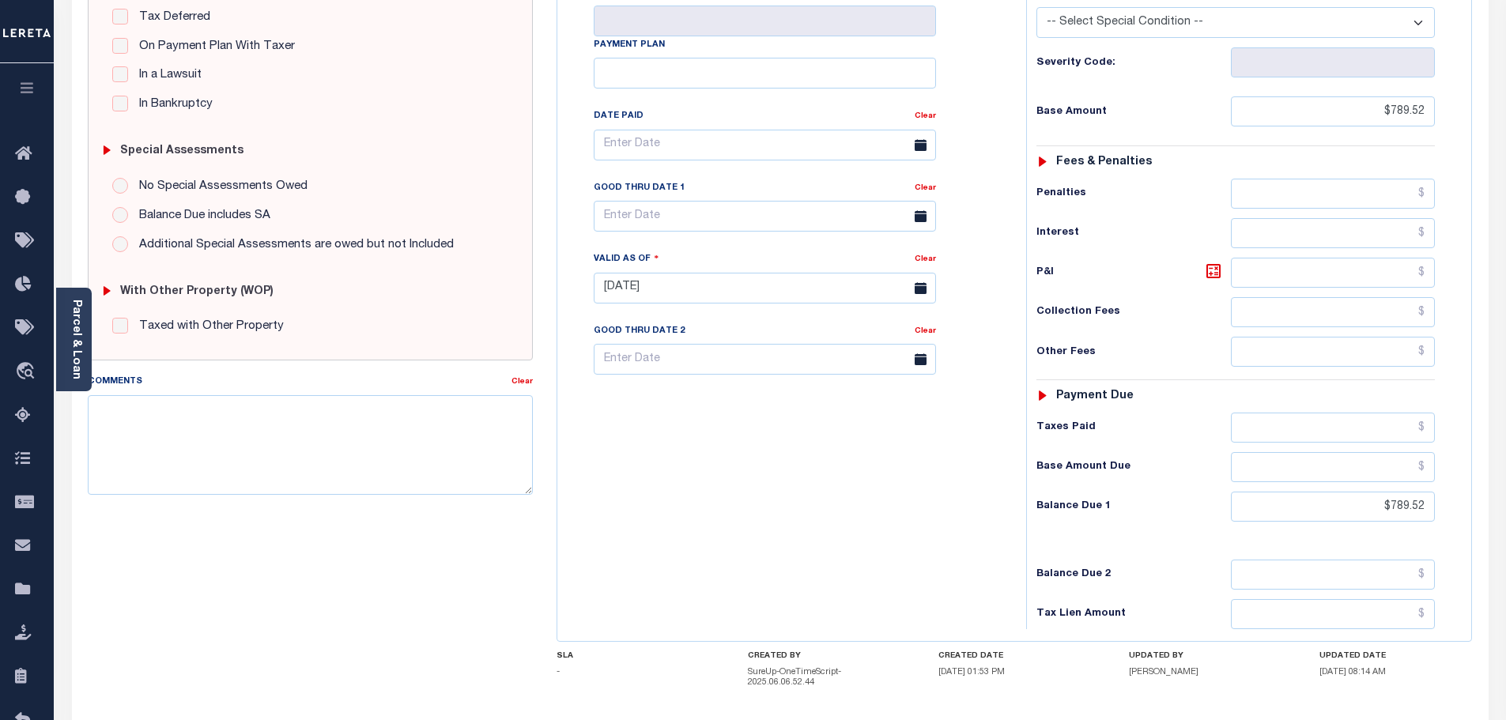
scroll to position [395, 0]
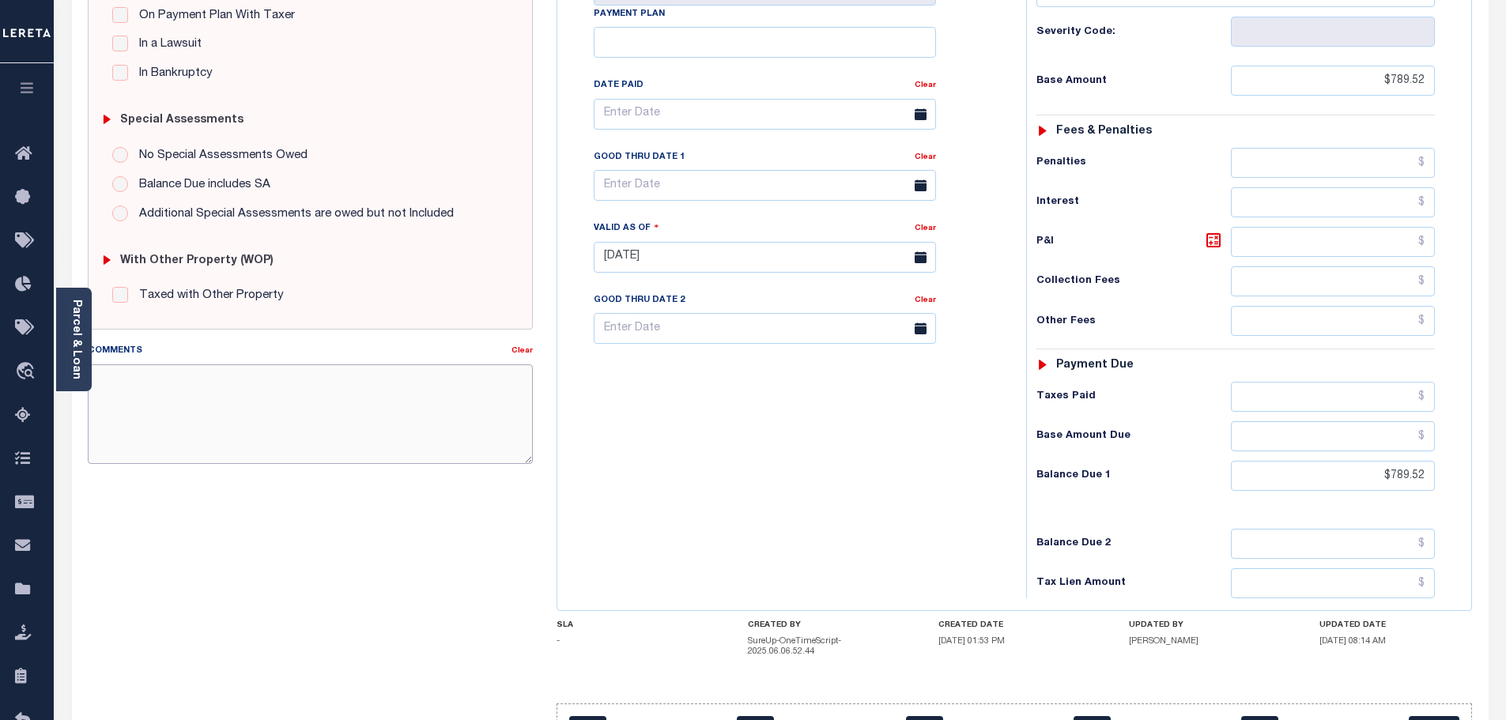
click at [270, 394] on textarea "Comments" at bounding box center [311, 414] width 446 height 100
type textarea "f"
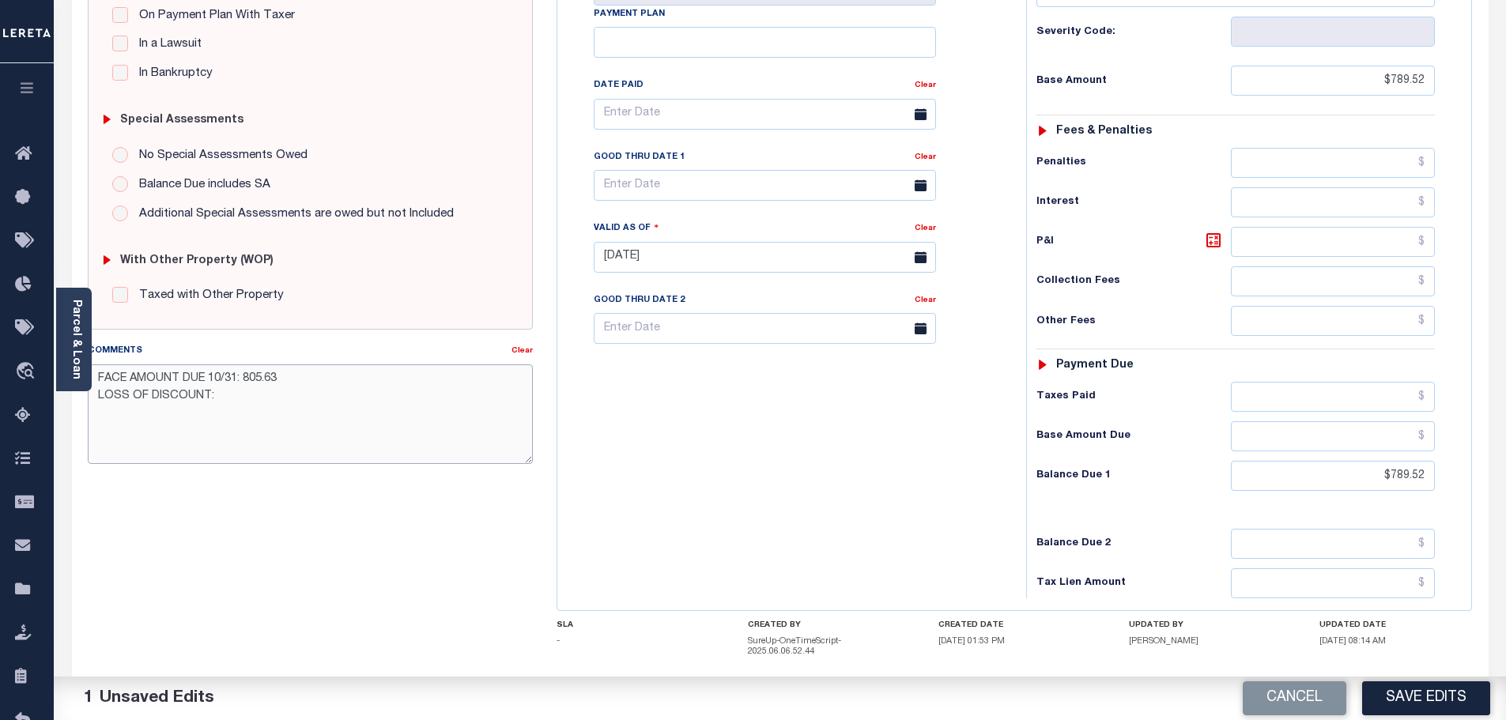
click at [338, 399] on textarea "FACE AMOUNT DUE 10/31: 805.63 LOSS OF DISCOUNT:" at bounding box center [311, 414] width 446 height 100
type textarea "FACE AMOUNT DUE 10/31: 805.63 LOSS OF DISCOUNT: 16.11"
click at [1395, 693] on button "Save Edits" at bounding box center [1426, 698] width 128 height 34
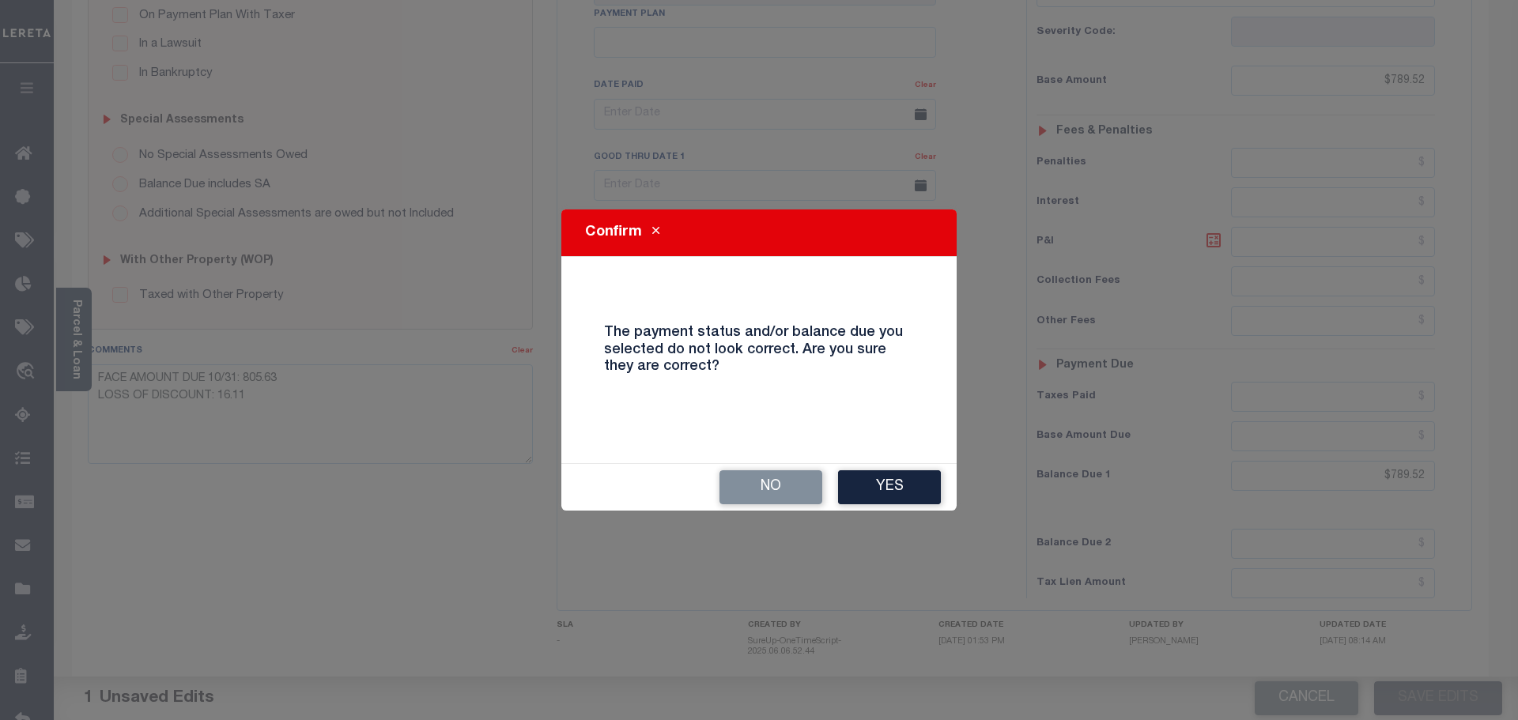
click at [897, 492] on button "Yes" at bounding box center [889, 487] width 103 height 34
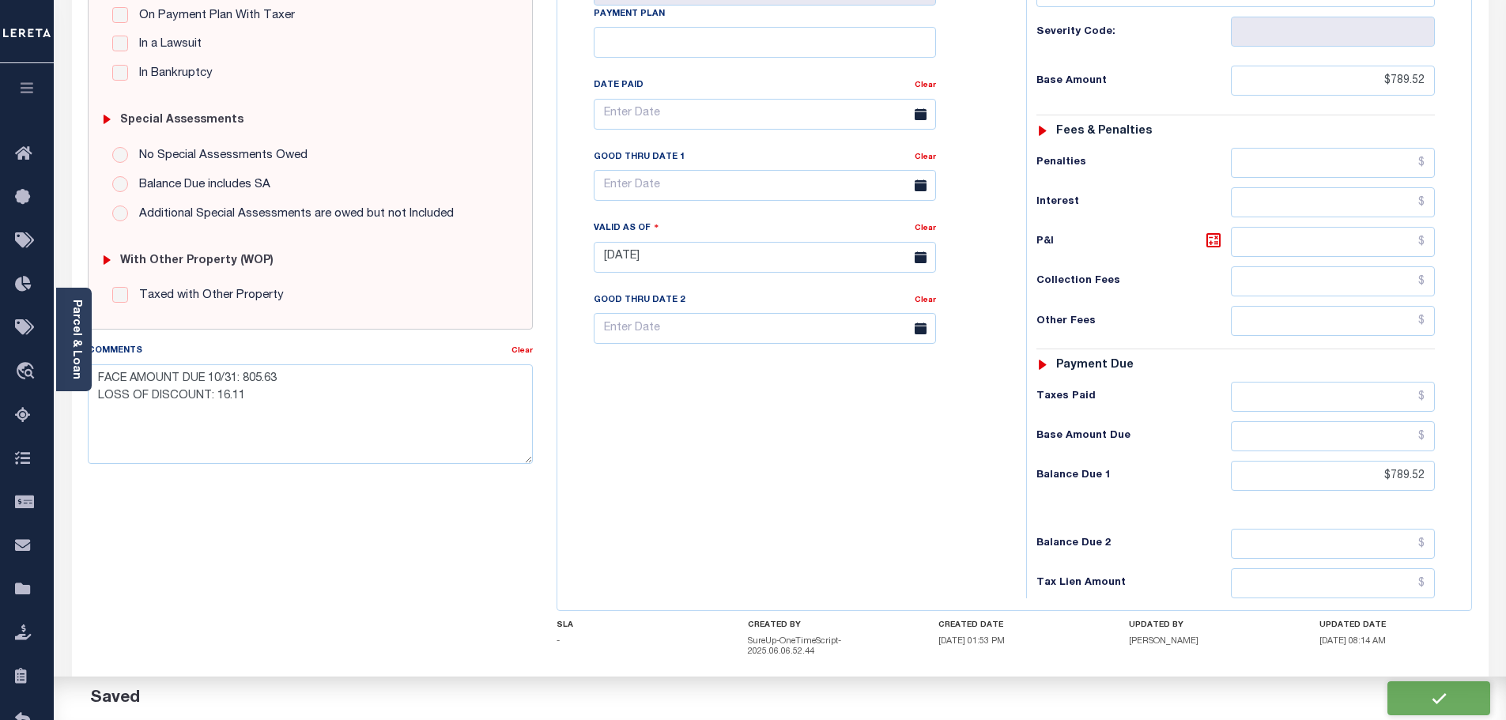
checkbox input "false"
type textarea "FACE AMOUNT DUE 10/31: 805.63 LOSS OF DISCOUNT: 16.11"
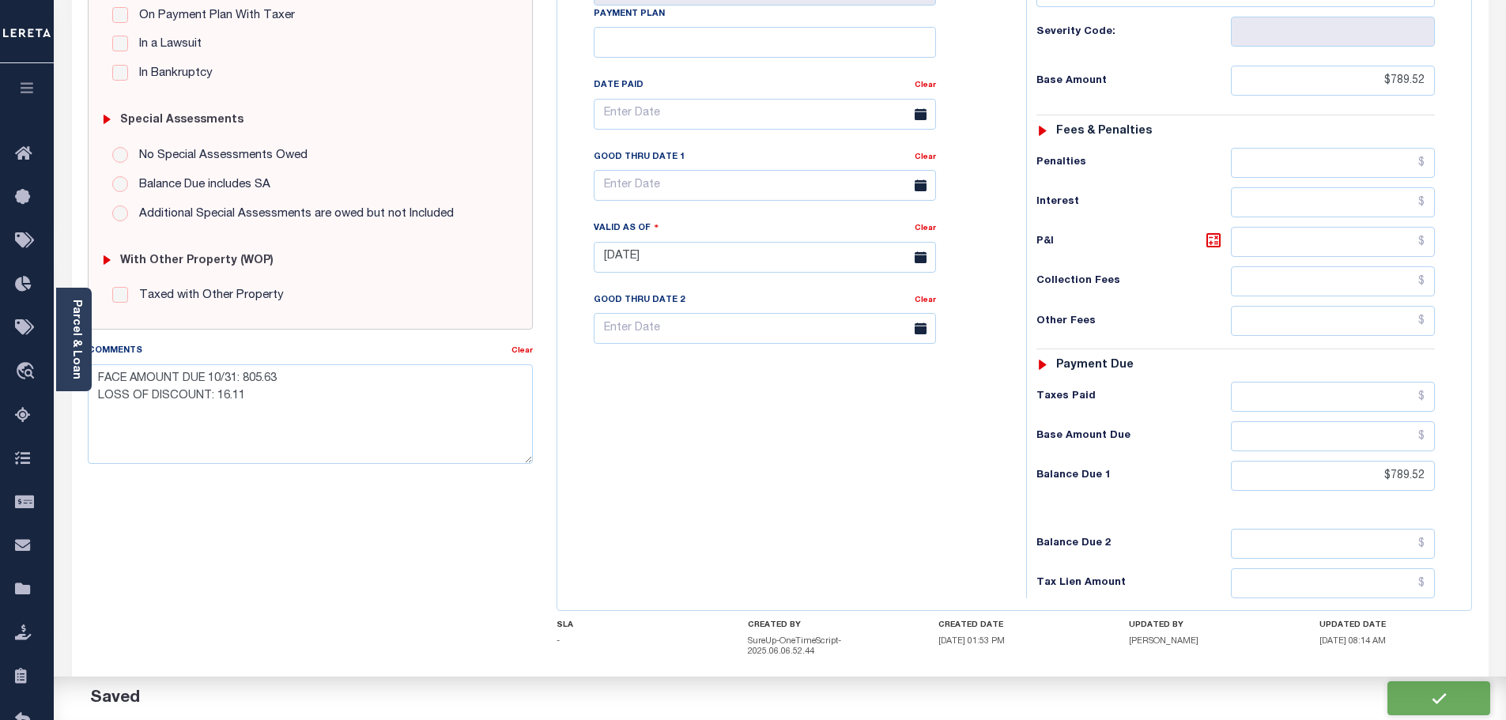
type input "$789.52"
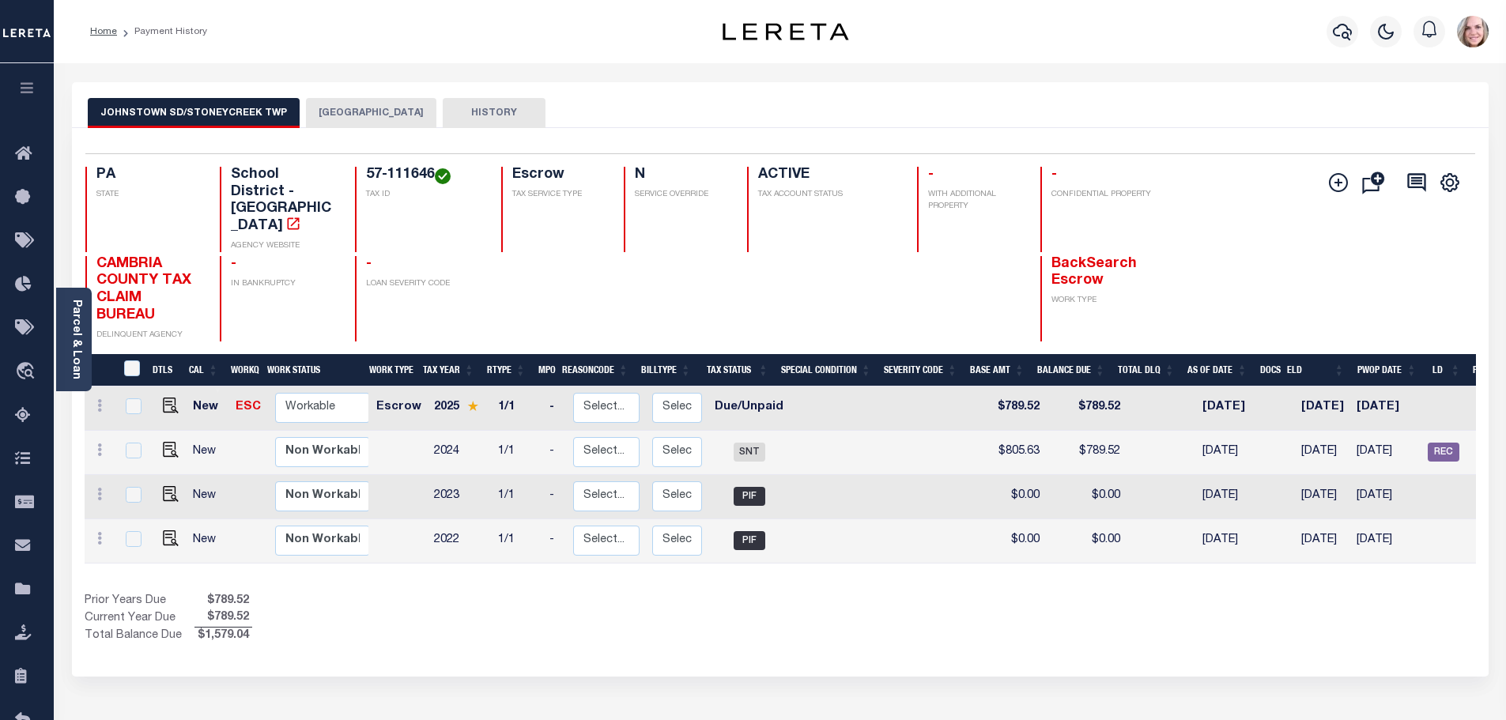
click at [166, 640] on div "Selected 4 Results 1 Items per page 25 50 100 PA STATE TAX ID N" at bounding box center [780, 402] width 1416 height 549
click at [259, 717] on div "JOHNSTOWN SD/STONEYCREEK TWP STONYCREEK TOWNSHIP HISTORY Selected 4" at bounding box center [780, 536] width 1440 height 908
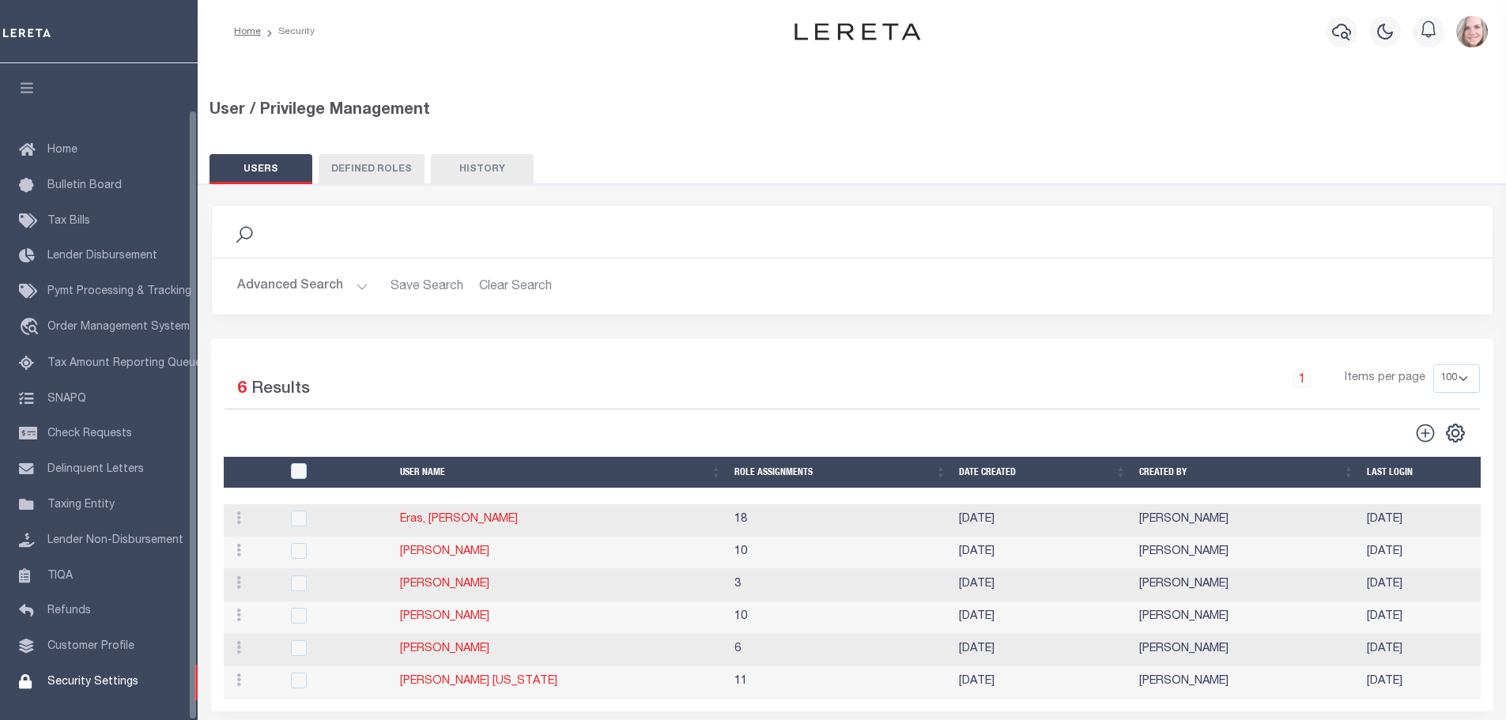
select select "100"
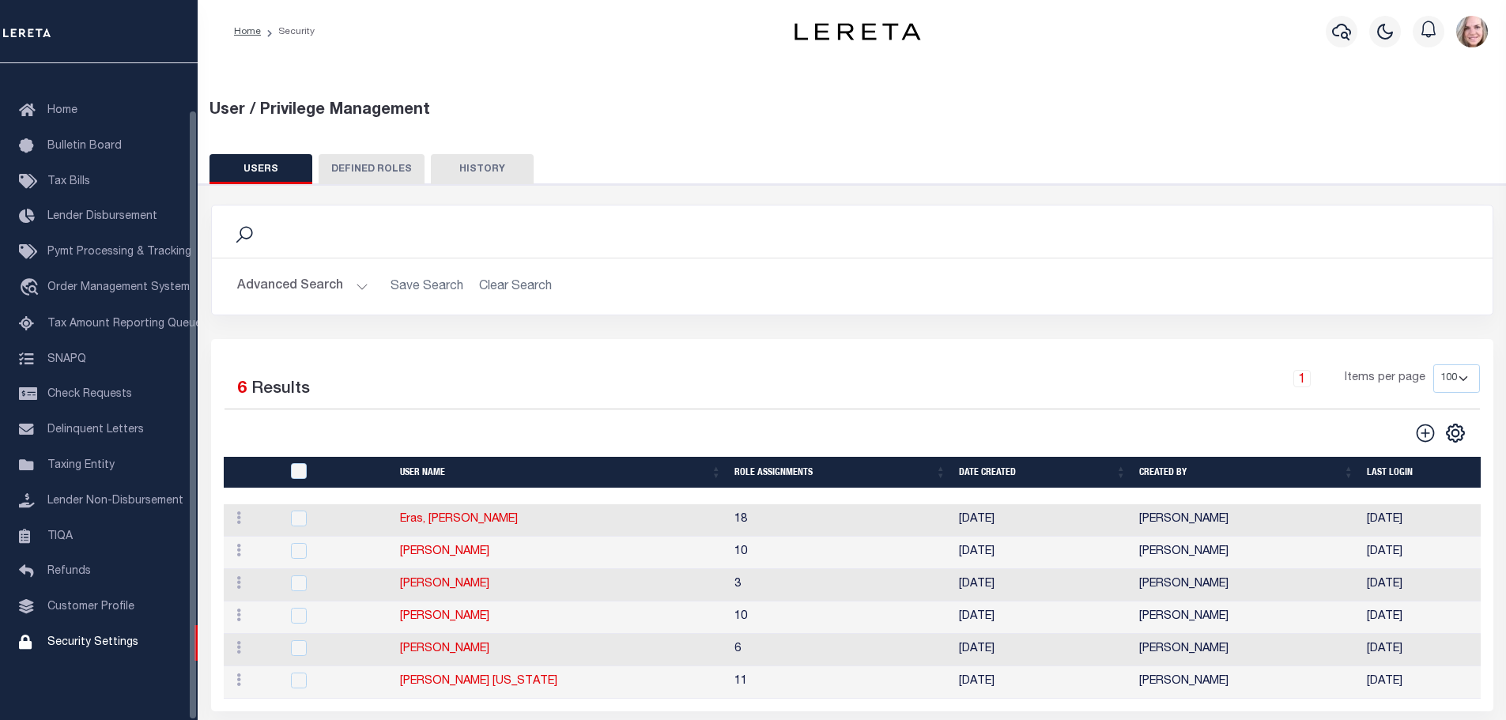
click at [315, 285] on button "Advanced Search" at bounding box center [302, 286] width 131 height 31
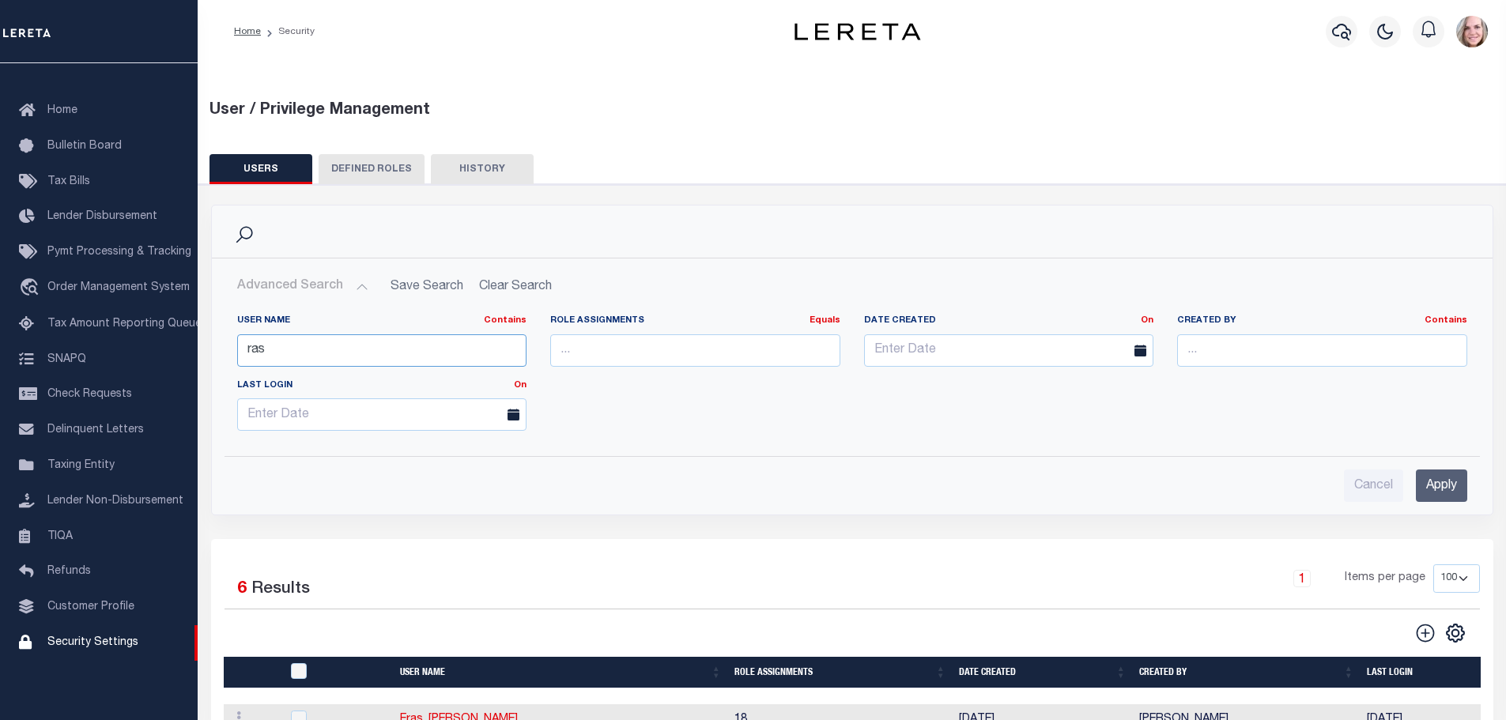
click at [338, 352] on input "ras" at bounding box center [382, 350] width 290 height 32
click at [338, 351] on input "ras" at bounding box center [382, 350] width 290 height 32
click at [338, 349] on input "ras" at bounding box center [382, 350] width 290 height 32
type input "gurun"
click at [1457, 488] on input "Apply" at bounding box center [1441, 486] width 51 height 32
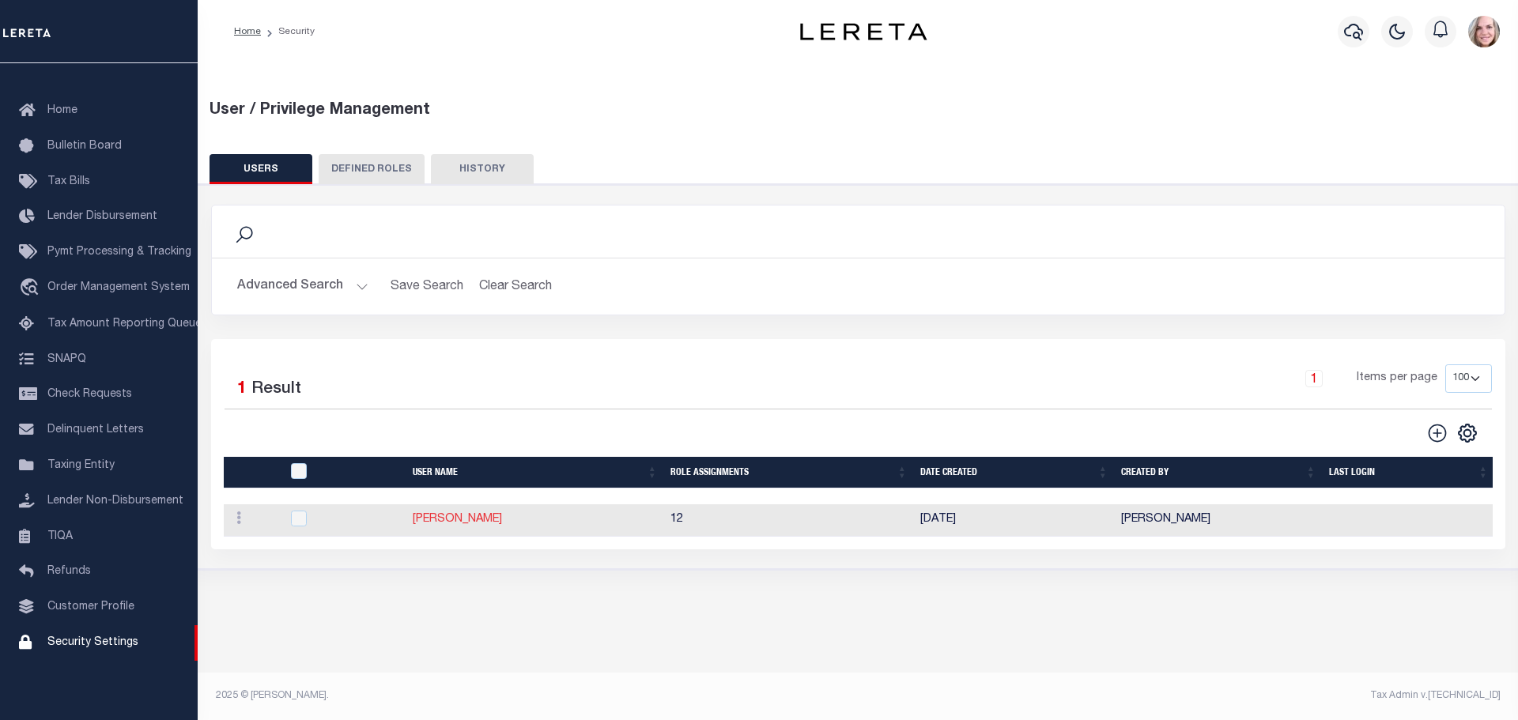
click at [468, 520] on link "[PERSON_NAME]" at bounding box center [457, 519] width 89 height 11
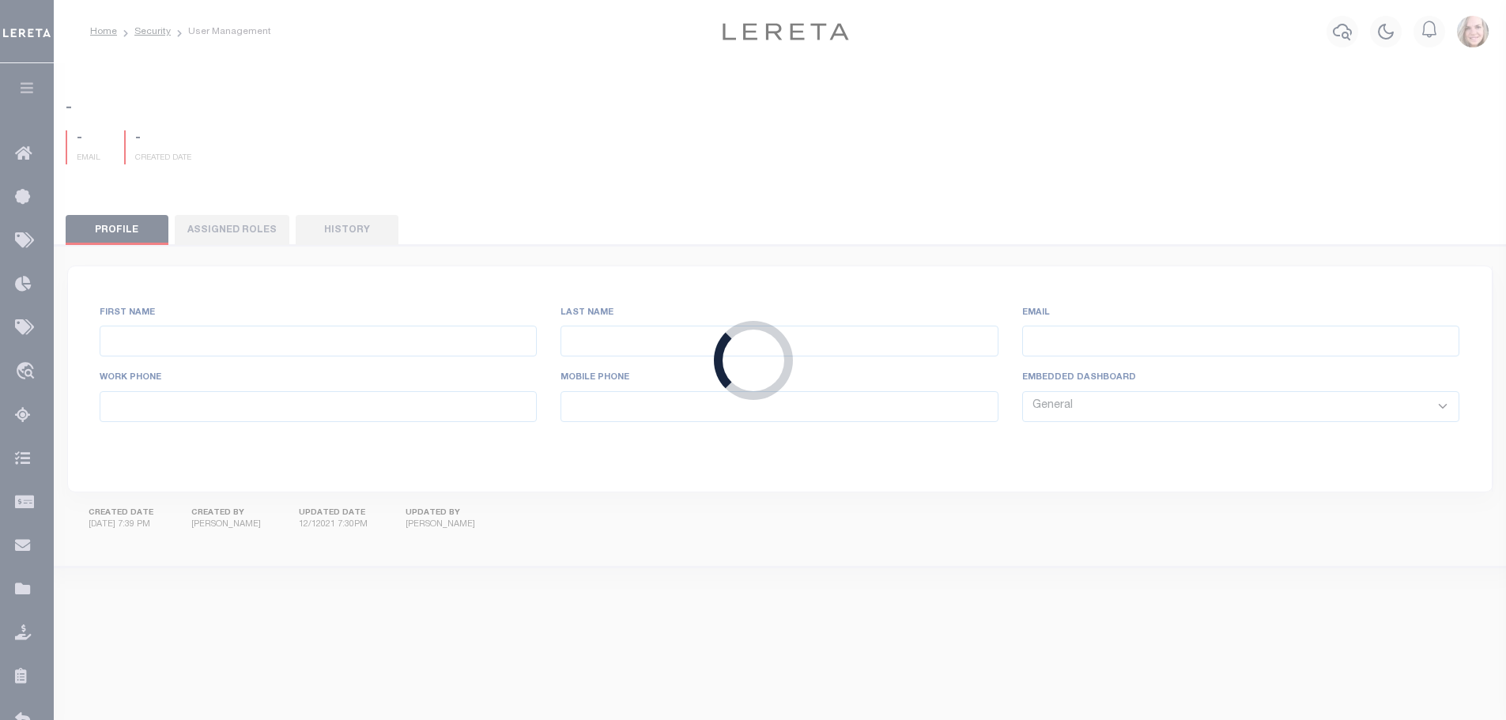
type input "[PERSON_NAME]"
type input "Arun"
type input "[EMAIL_ADDRESS][DOMAIN_NAME]"
